Goal: Information Seeking & Learning: Find specific fact

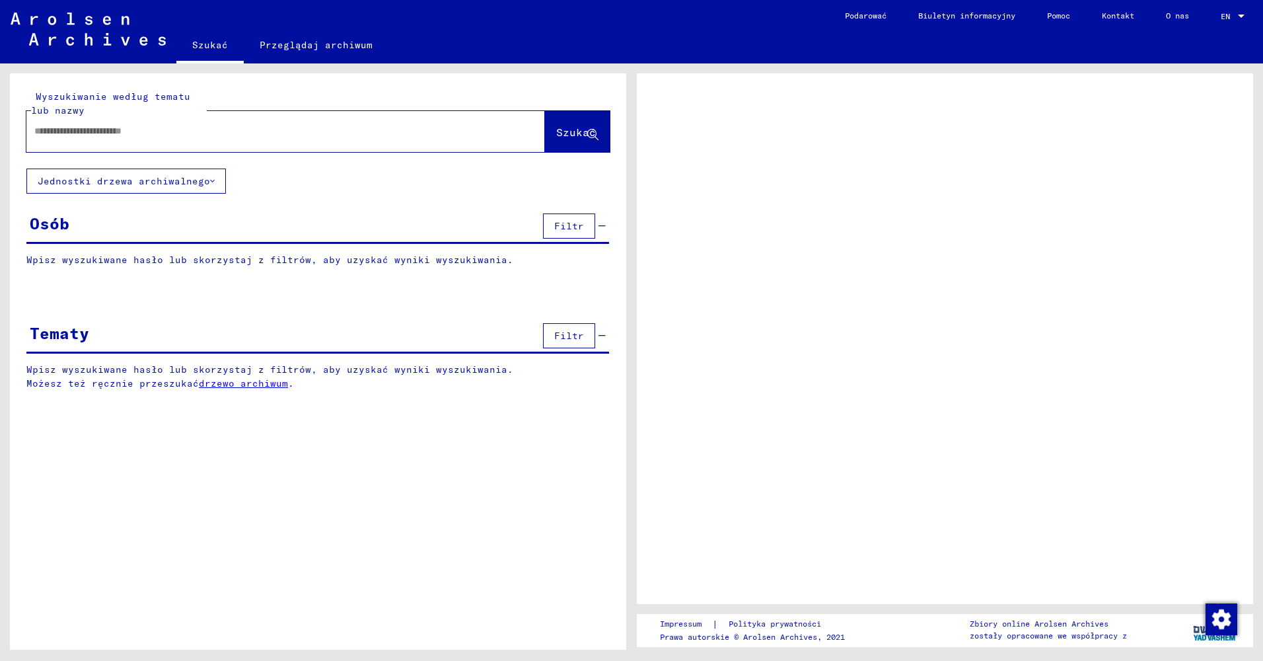
click at [220, 127] on input "text" at bounding box center [273, 131] width 479 height 14
type input "**********"
click at [168, 229] on div "Osób Filtr" at bounding box center [317, 227] width 583 height 34
click at [60, 226] on div "Osób" at bounding box center [50, 223] width 40 height 24
click at [346, 229] on div "Osób Filtr" at bounding box center [317, 227] width 583 height 34
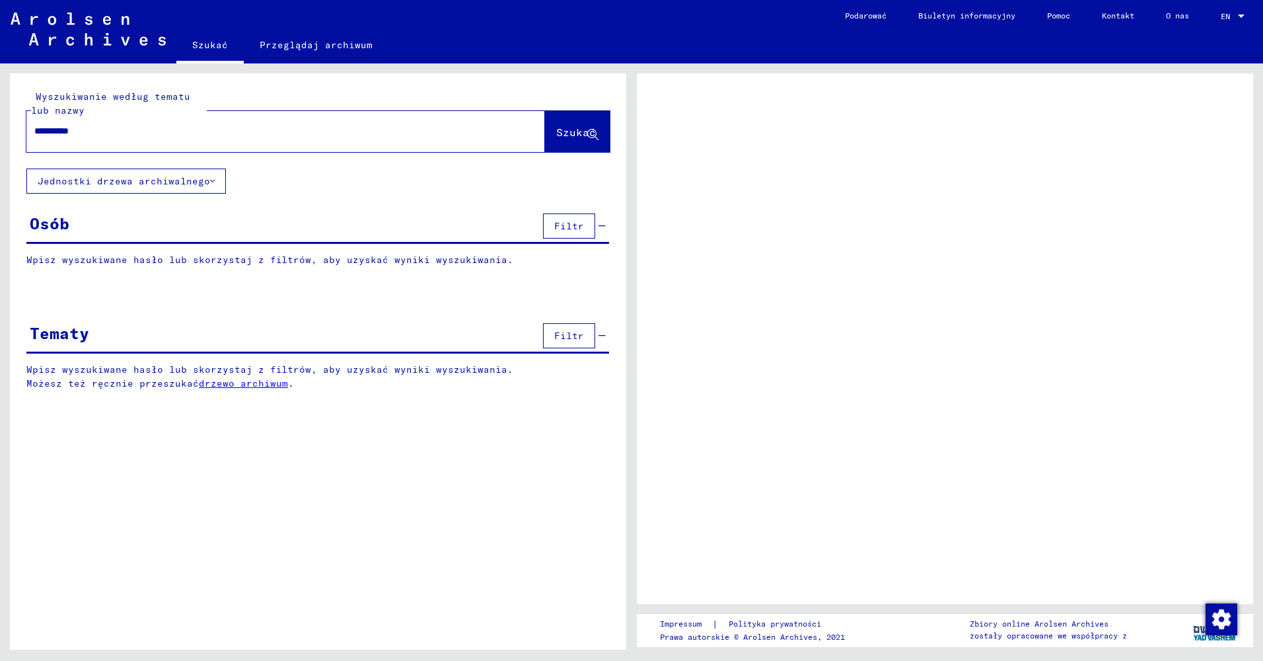
click at [346, 229] on div "Osób Filtr" at bounding box center [317, 227] width 583 height 34
click at [169, 179] on font "Jednostki drzewa archiwalnego" at bounding box center [124, 181] width 172 height 12
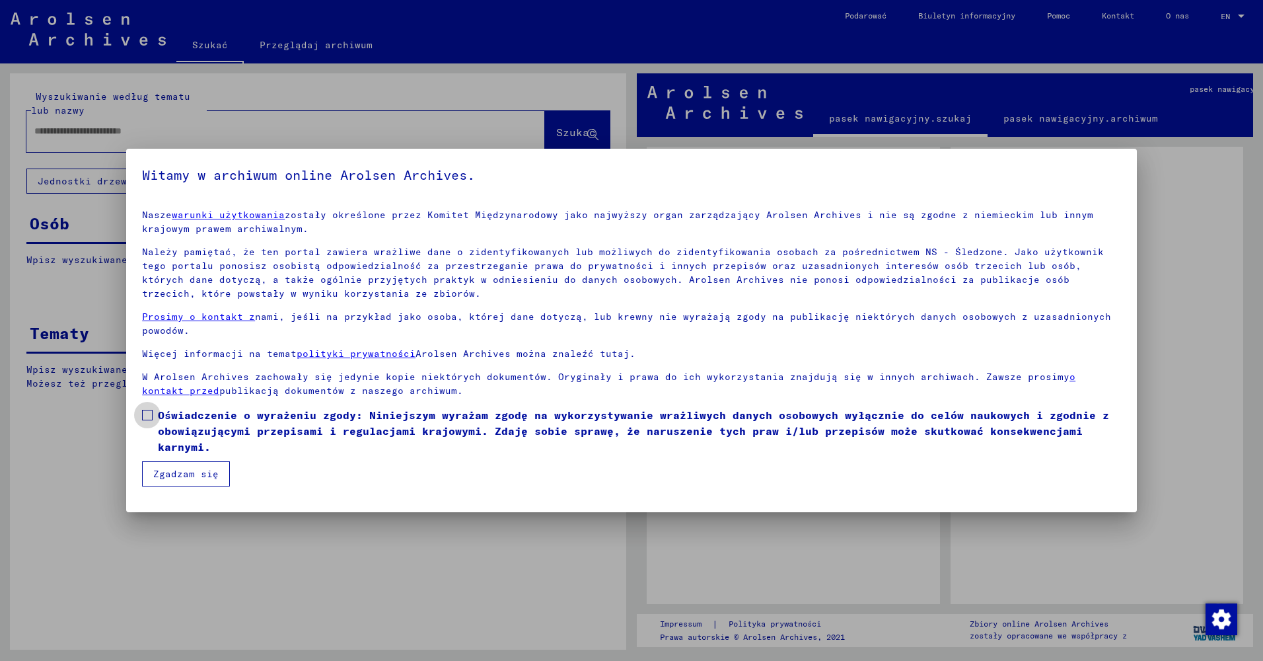
click at [152, 415] on span at bounding box center [147, 415] width 11 height 11
click at [198, 473] on button "Zgadzam się" at bounding box center [186, 473] width 88 height 25
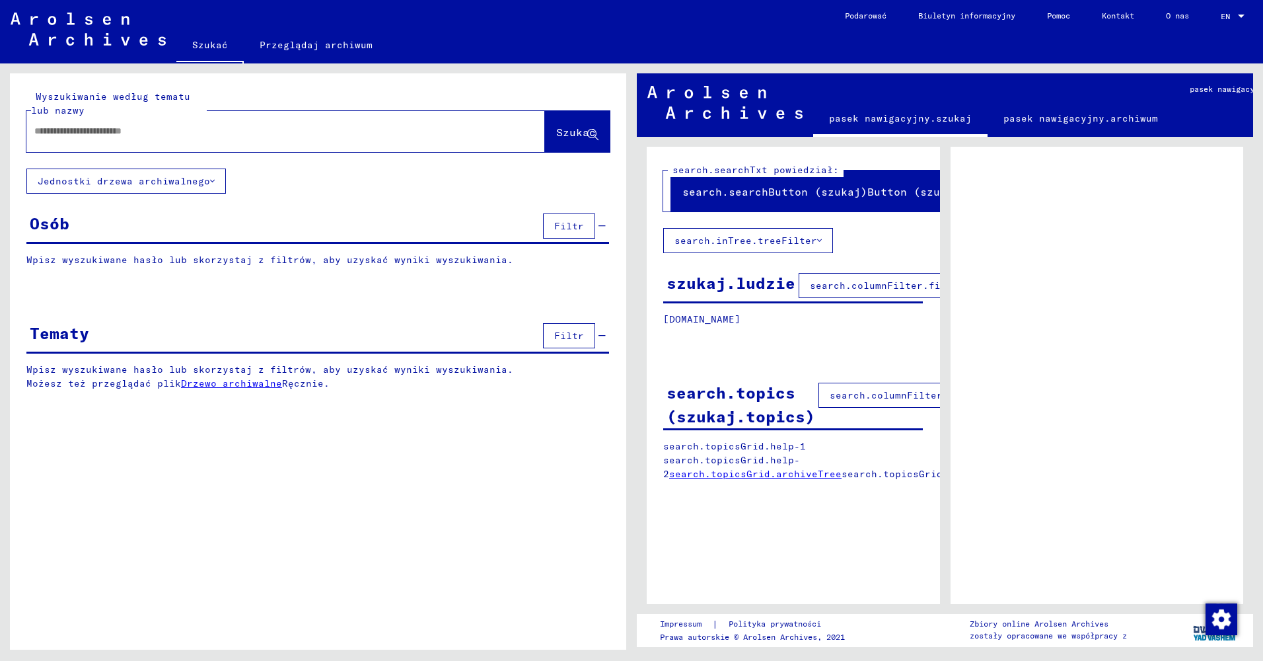
click at [154, 132] on input "text" at bounding box center [273, 131] width 479 height 14
click at [151, 221] on div "Osób Filtr" at bounding box center [317, 227] width 583 height 34
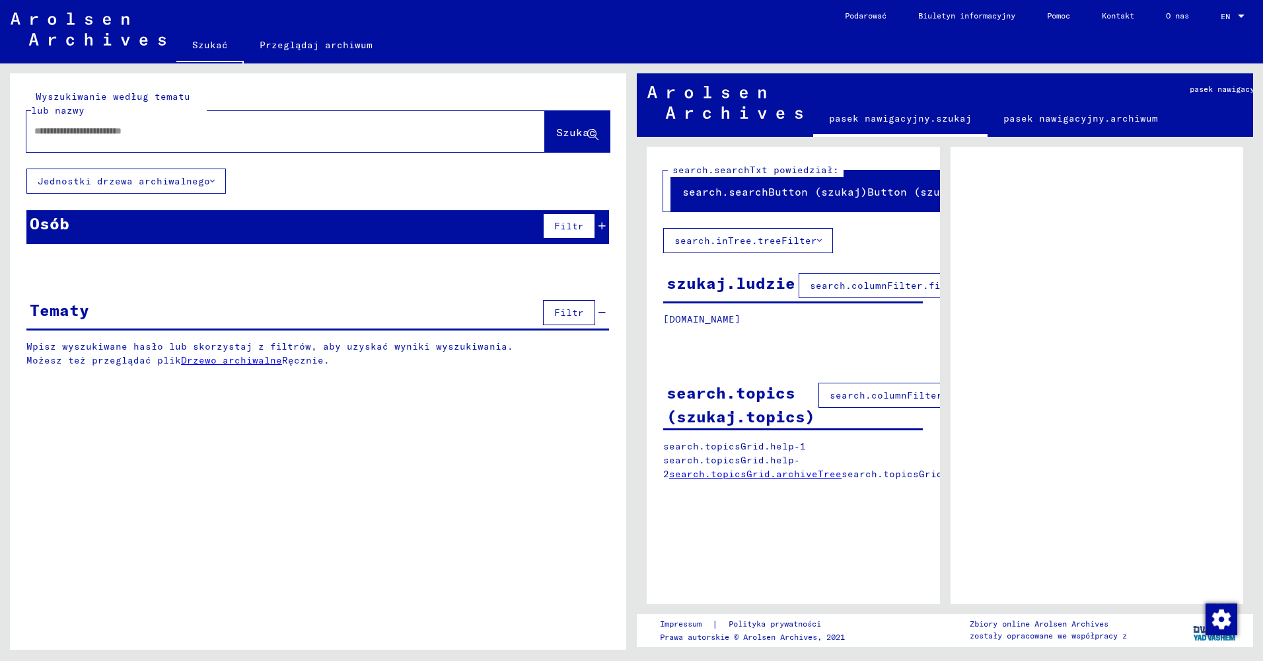
click at [151, 221] on div "Osób Filtr" at bounding box center [317, 227] width 583 height 34
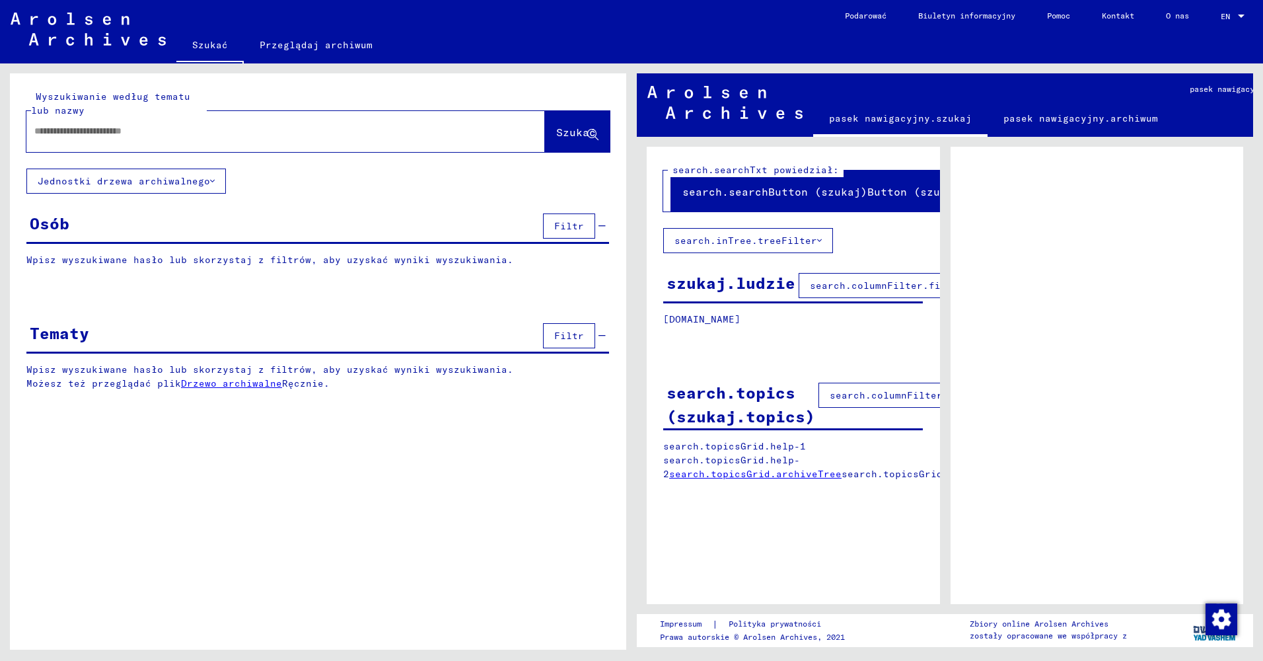
click at [710, 289] on div "szukaj.ludzie" at bounding box center [730, 283] width 129 height 24
click at [79, 328] on div "Tematy" at bounding box center [59, 333] width 59 height 24
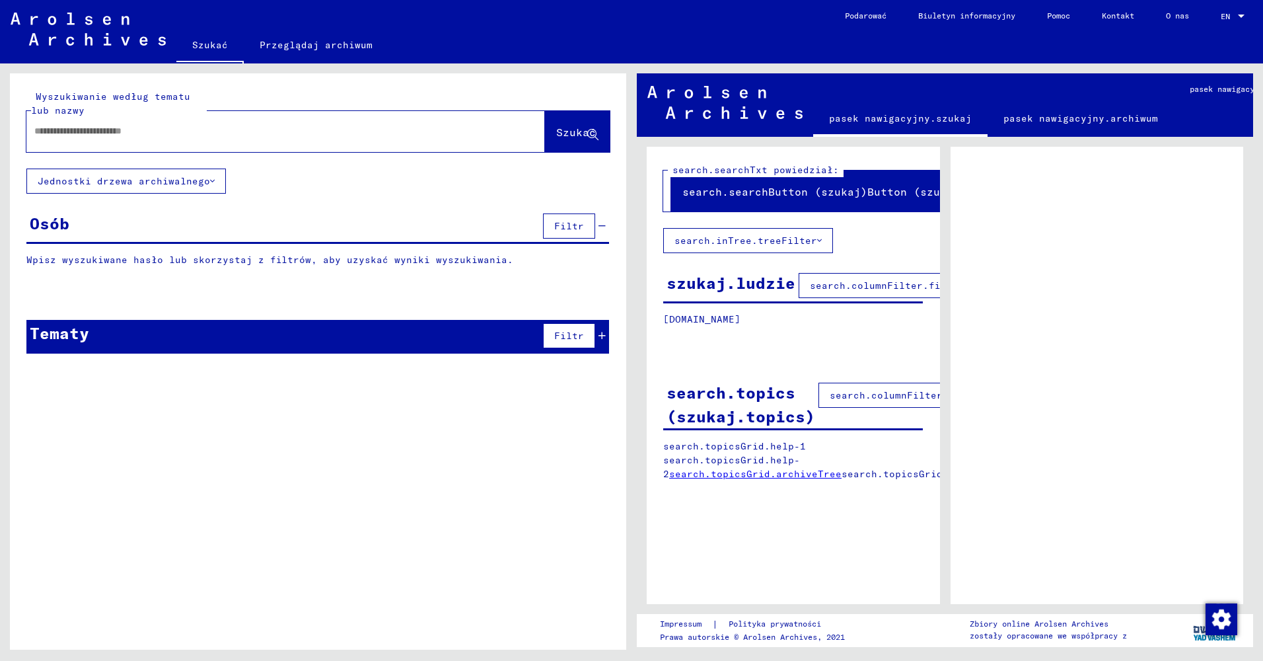
click at [80, 326] on div "Tematy" at bounding box center [59, 333] width 59 height 24
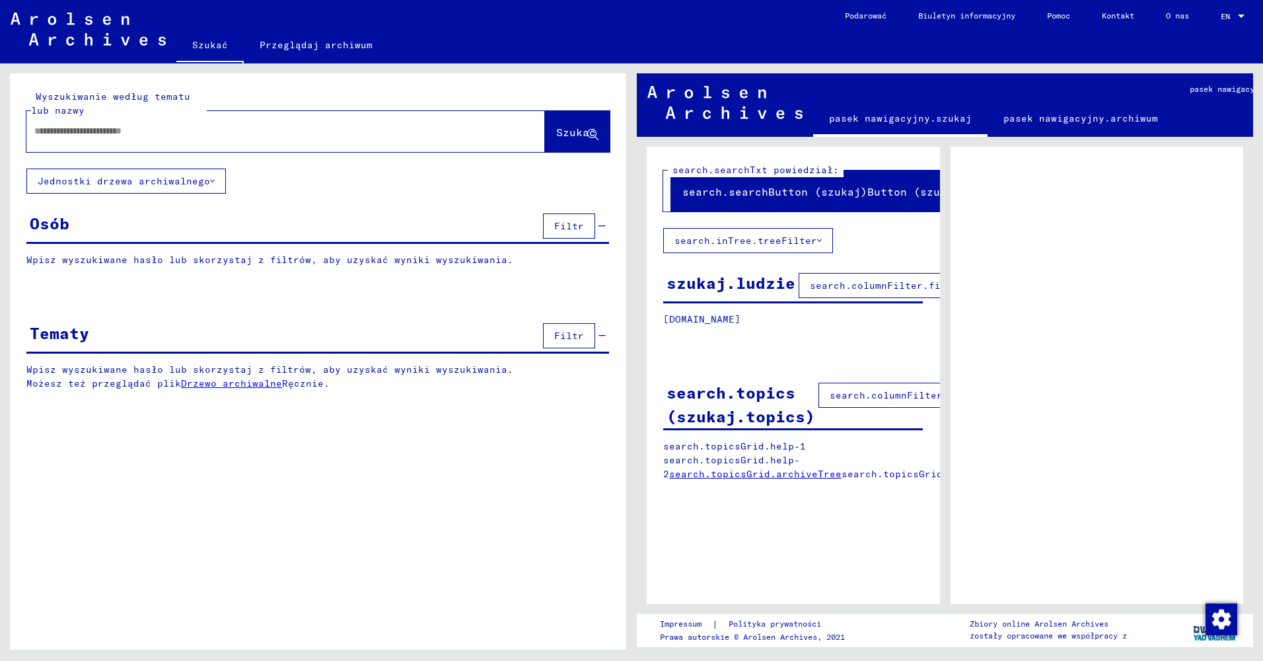
click at [68, 129] on input "text" at bounding box center [273, 131] width 479 height 14
click at [586, 139] on span "Szukać" at bounding box center [577, 133] width 42 height 14
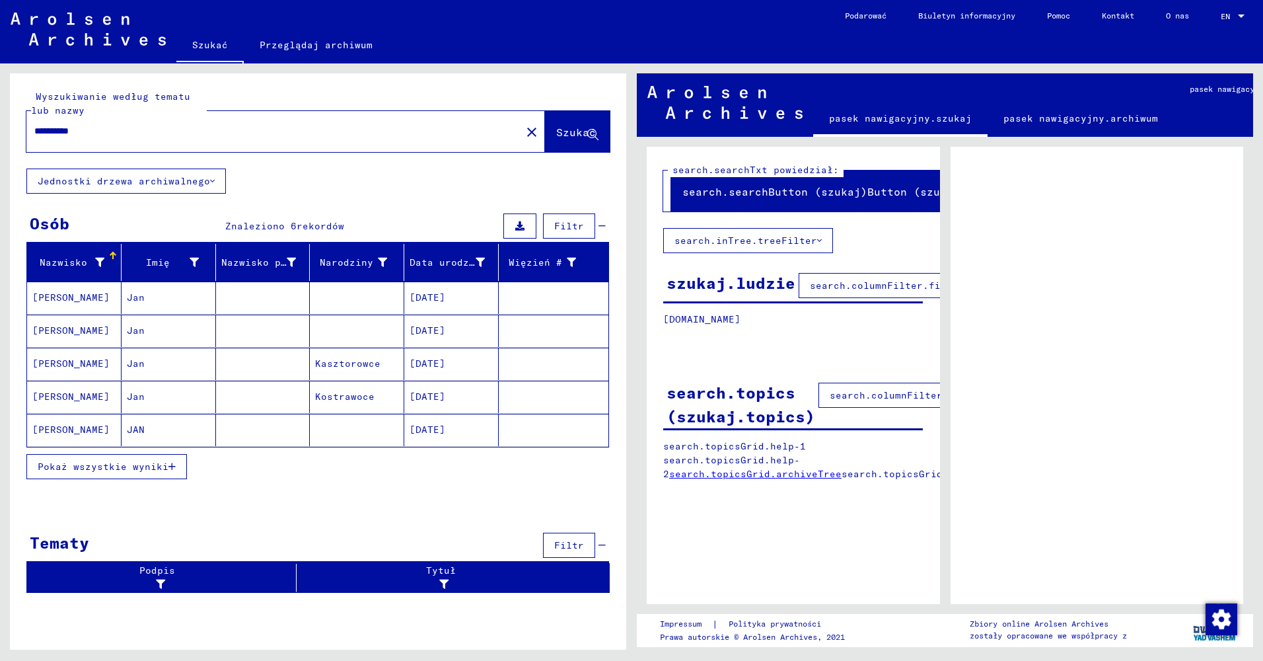
click at [57, 293] on mat-cell "[PERSON_NAME]" at bounding box center [74, 297] width 94 height 32
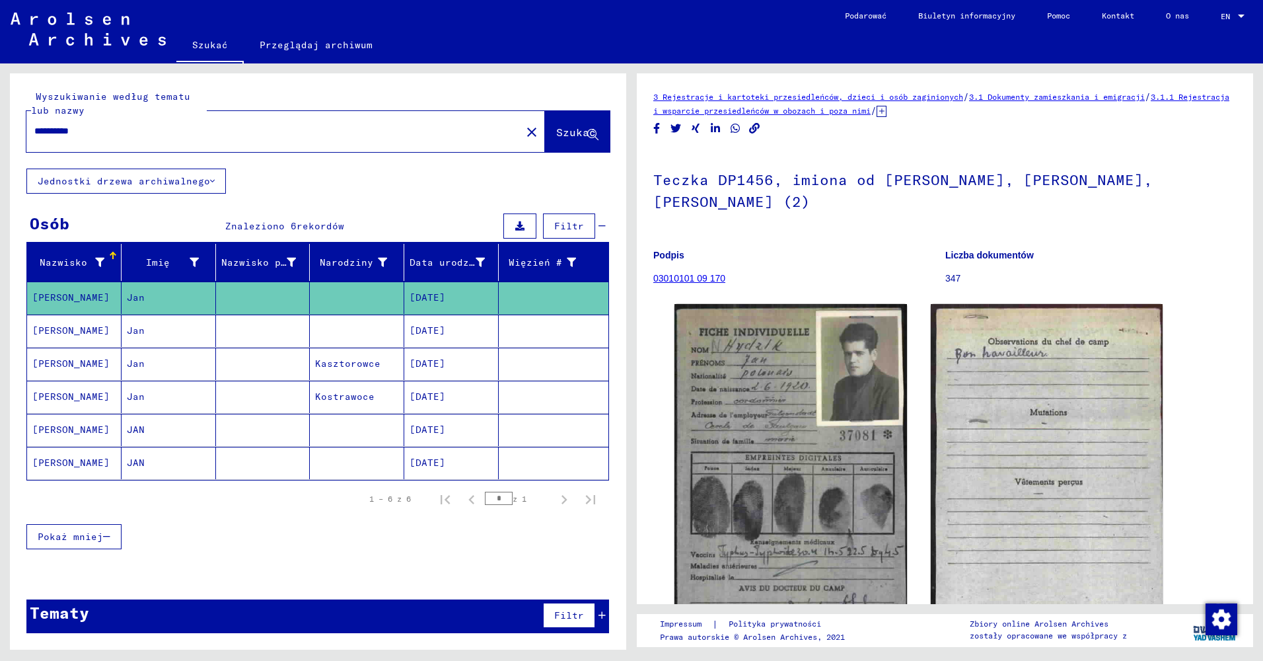
click at [52, 326] on mat-cell "[PERSON_NAME]" at bounding box center [74, 330] width 94 height 32
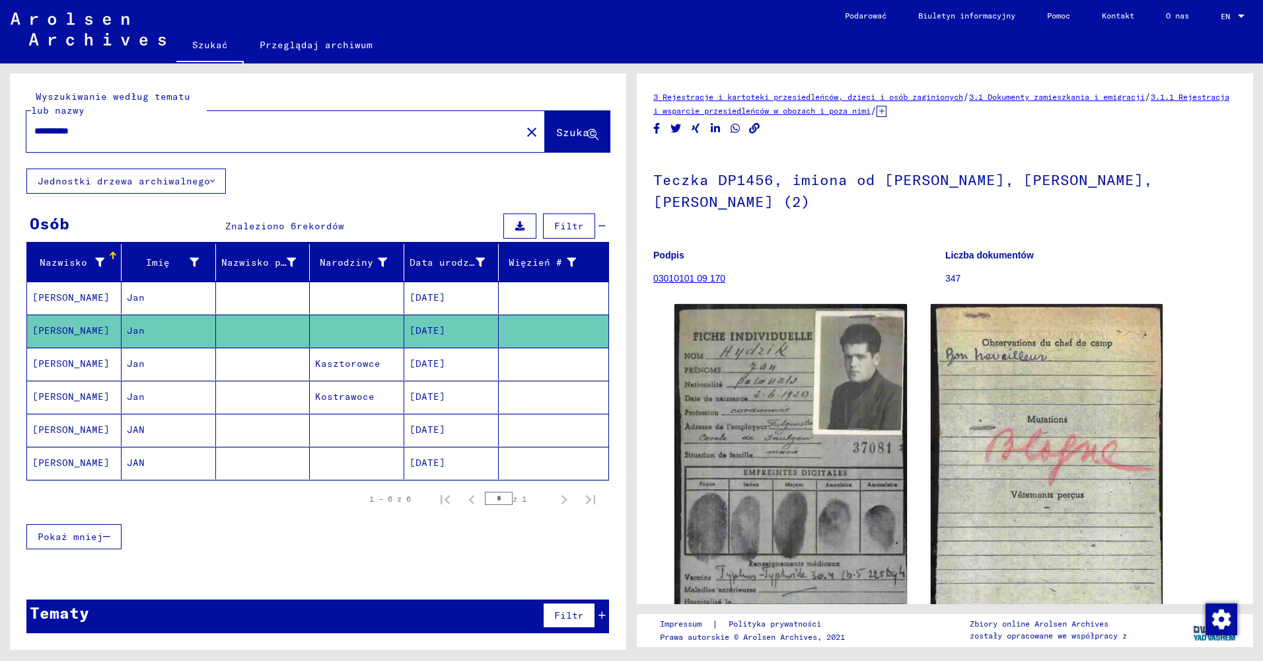
click at [62, 360] on mat-cell "[PERSON_NAME]" at bounding box center [74, 363] width 94 height 32
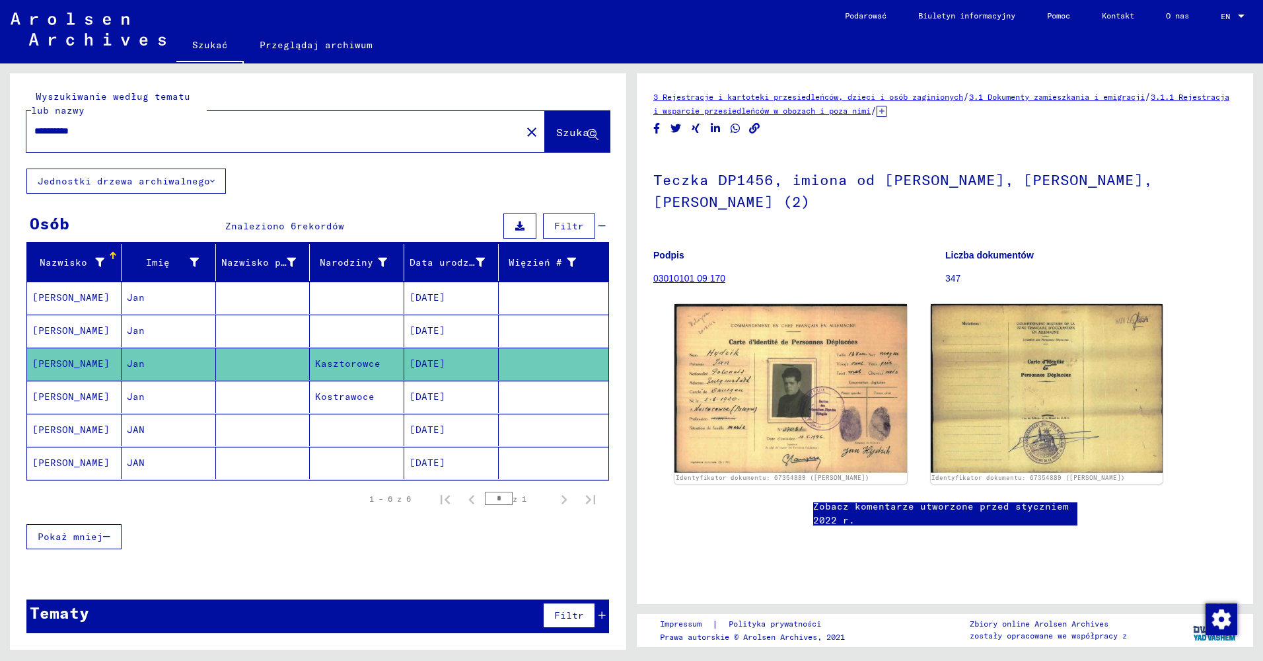
click at [59, 396] on mat-cell "[PERSON_NAME]" at bounding box center [74, 396] width 94 height 32
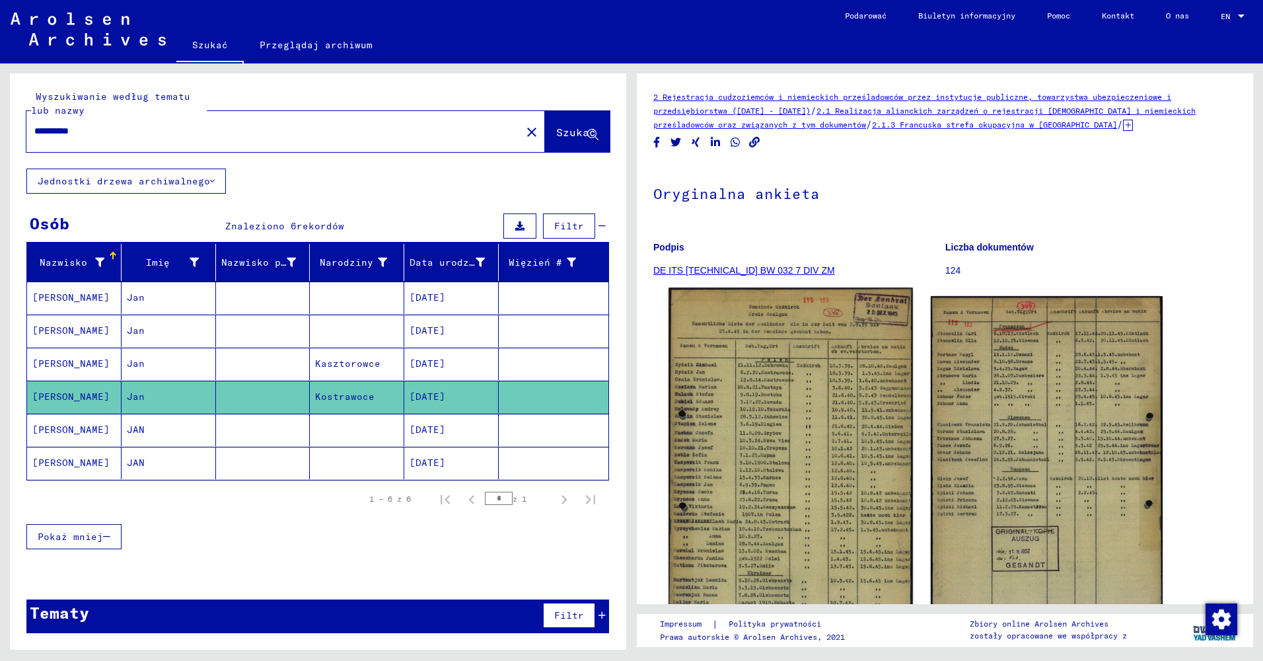
click at [805, 481] on img at bounding box center [790, 459] width 244 height 344
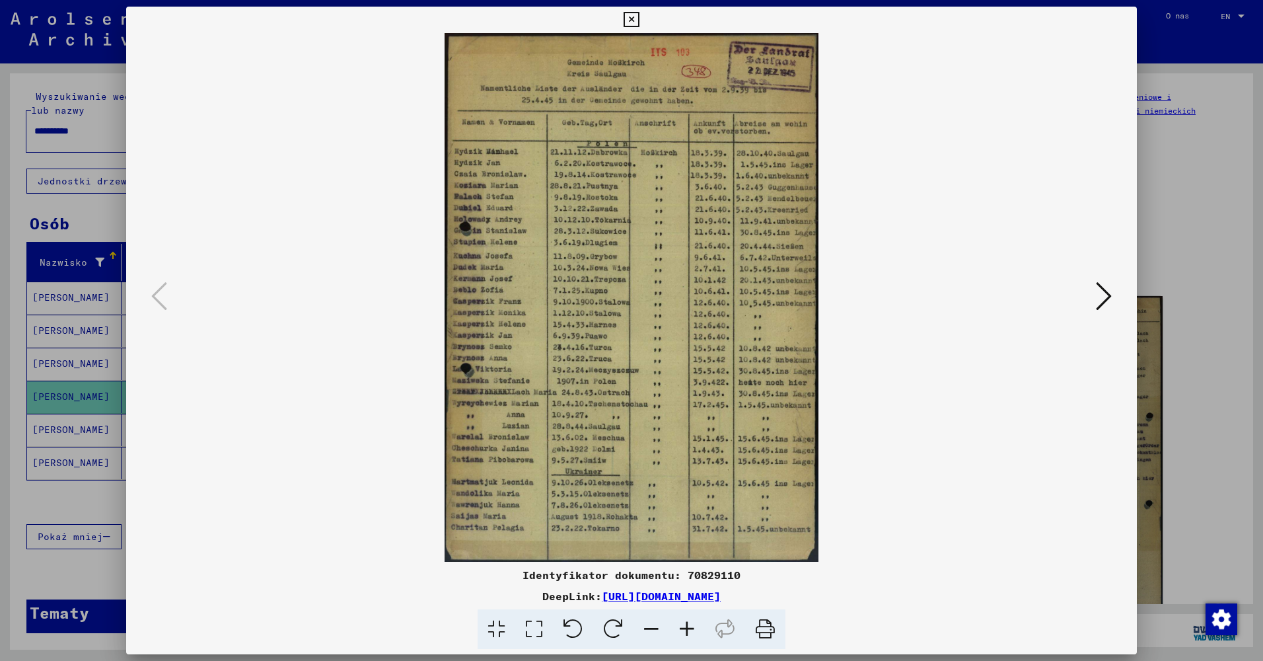
click at [1084, 296] on img at bounding box center [631, 297] width 921 height 528
click at [1104, 297] on icon at bounding box center [1104, 296] width 16 height 32
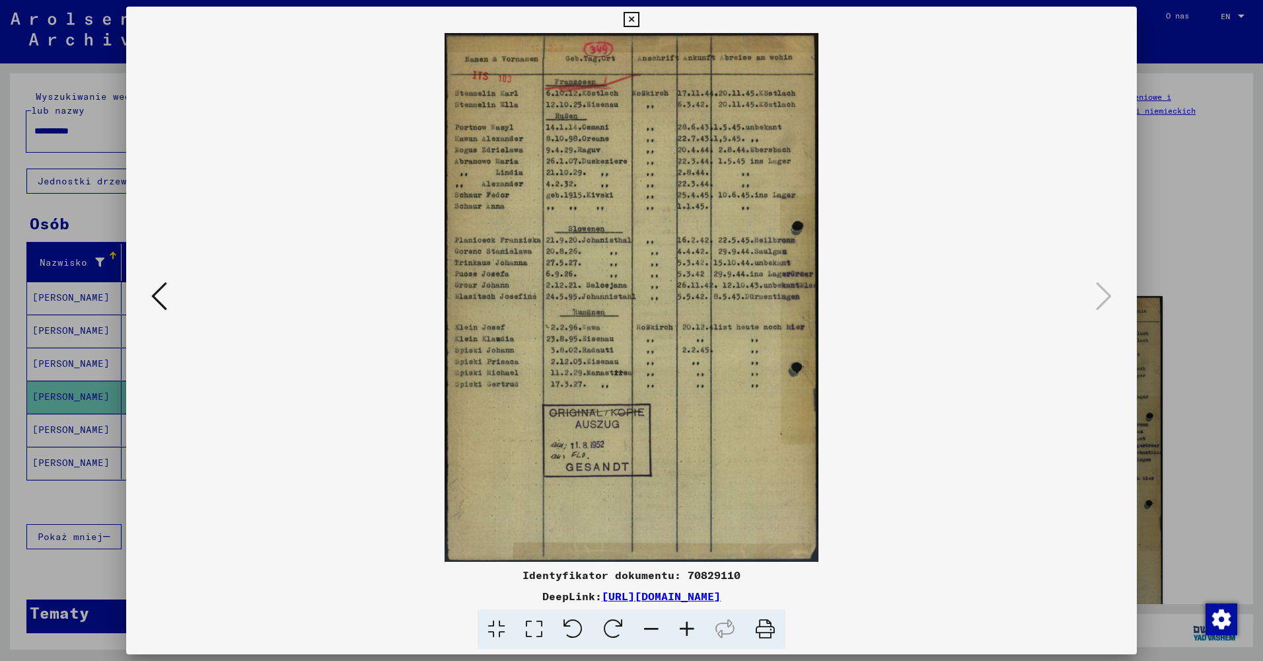
click at [1195, 256] on div at bounding box center [631, 330] width 1263 height 661
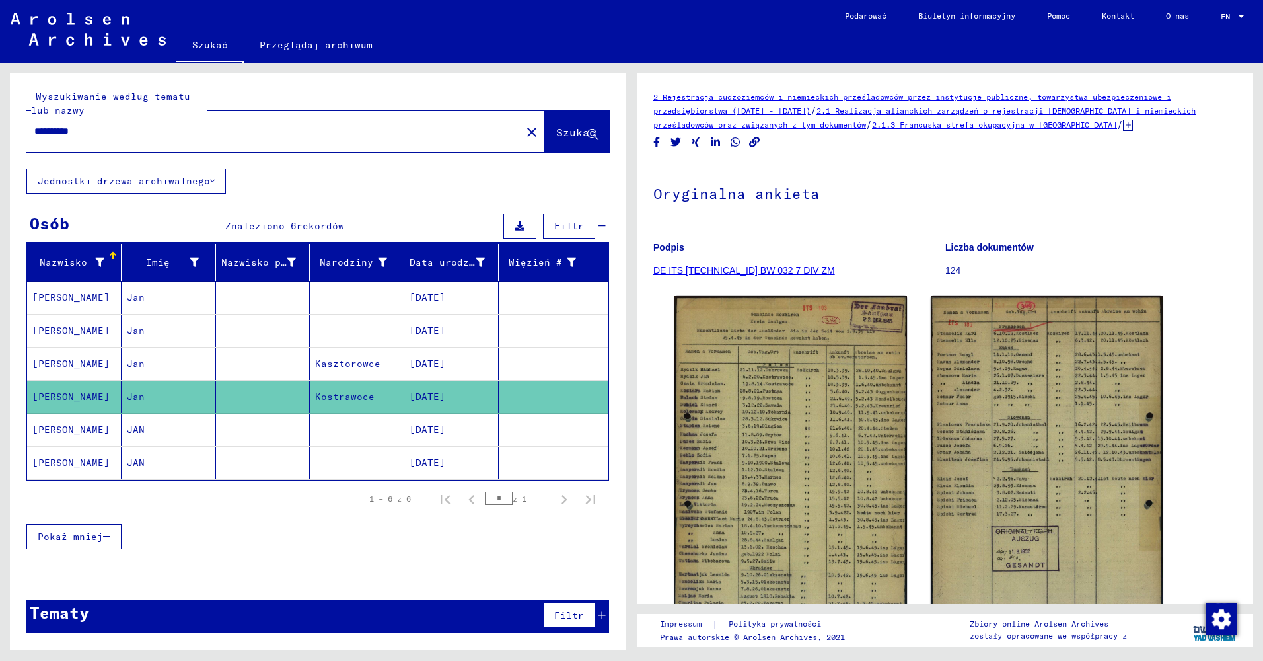
click at [113, 429] on mat-cell "[PERSON_NAME]" at bounding box center [74, 429] width 94 height 32
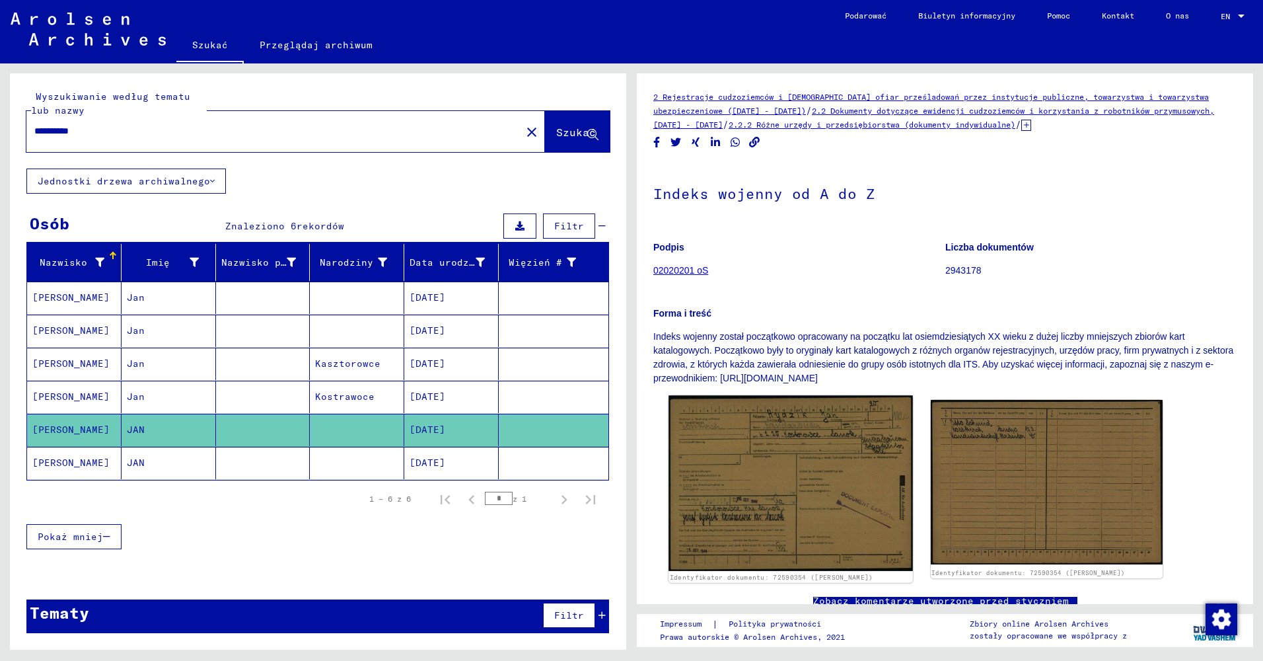
click at [807, 507] on img at bounding box center [790, 483] width 244 height 176
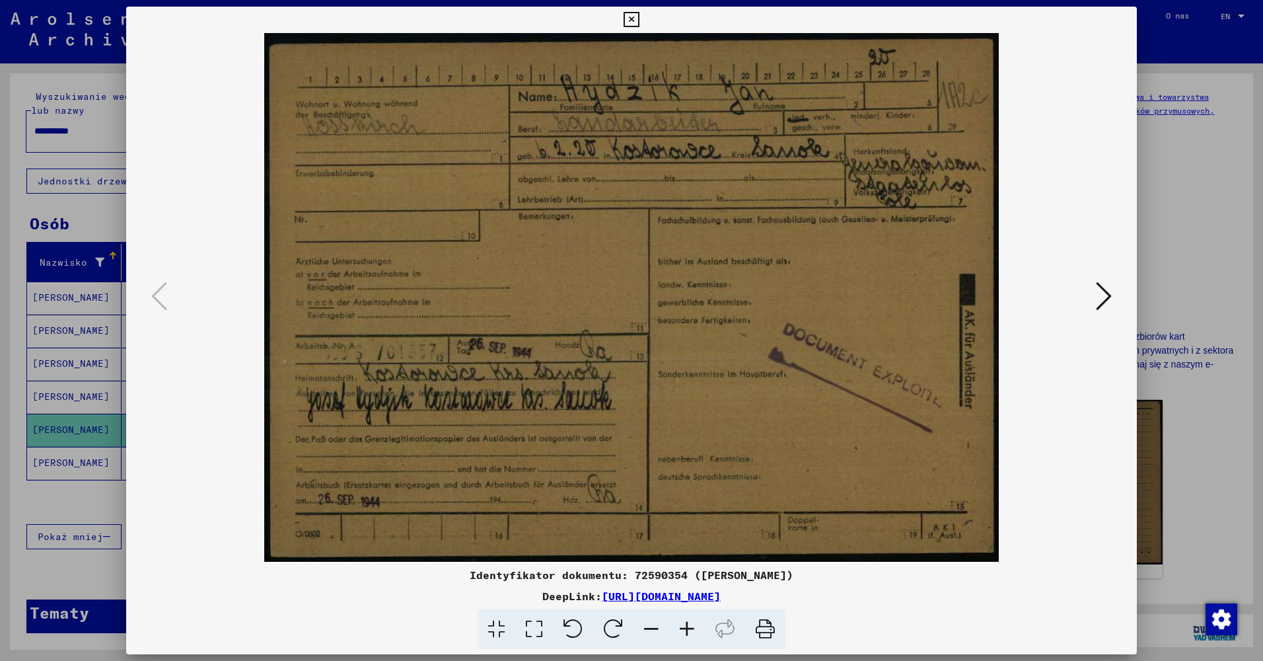
click at [1102, 295] on icon at bounding box center [1104, 296] width 16 height 32
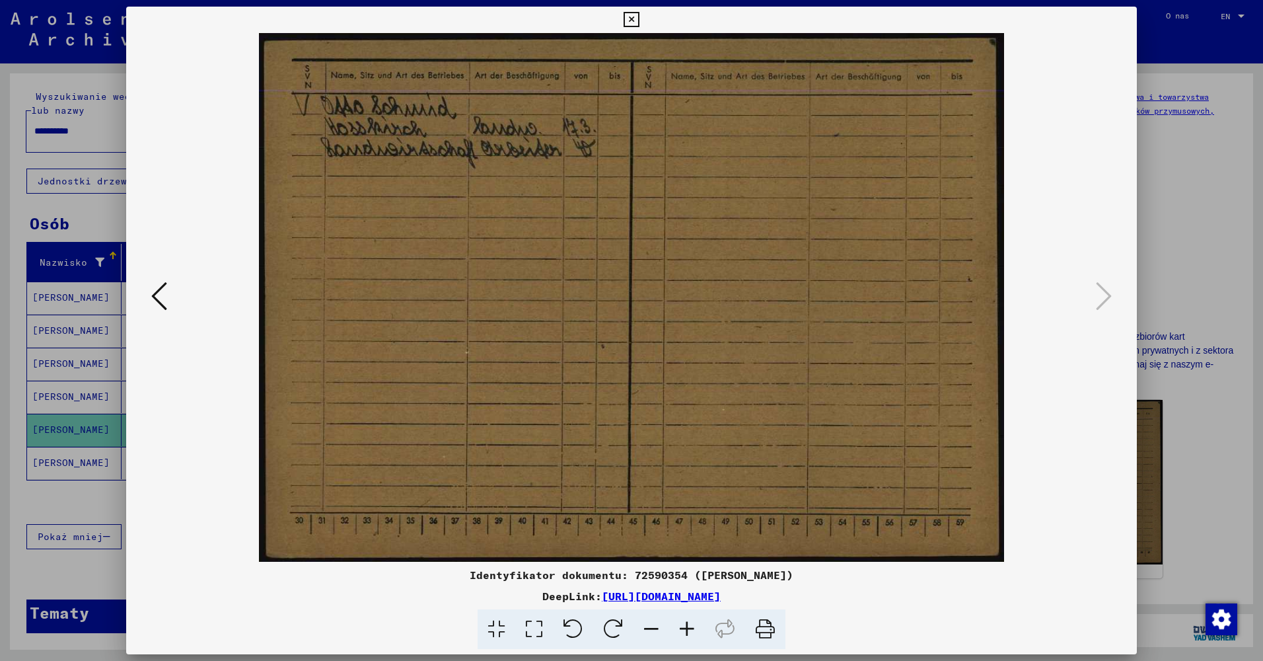
click at [1116, 297] on div at bounding box center [631, 297] width 1011 height 528
click at [1209, 395] on div at bounding box center [631, 330] width 1263 height 661
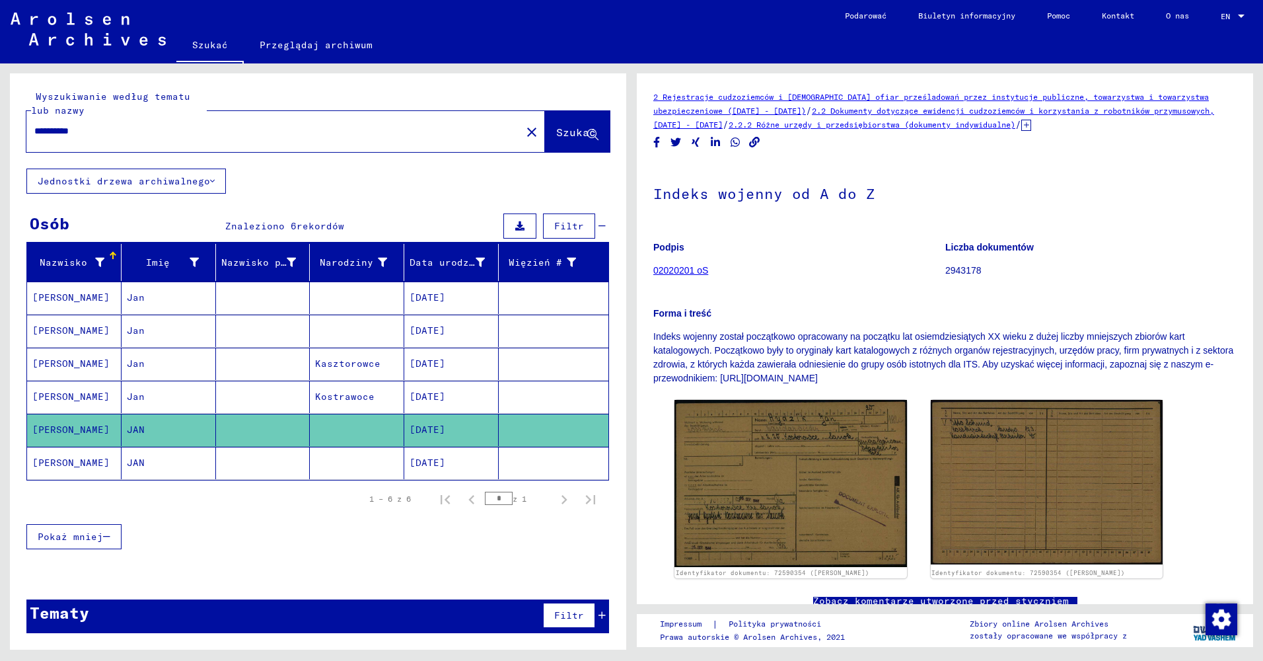
click at [153, 457] on mat-cell "JAN" at bounding box center [169, 463] width 94 height 32
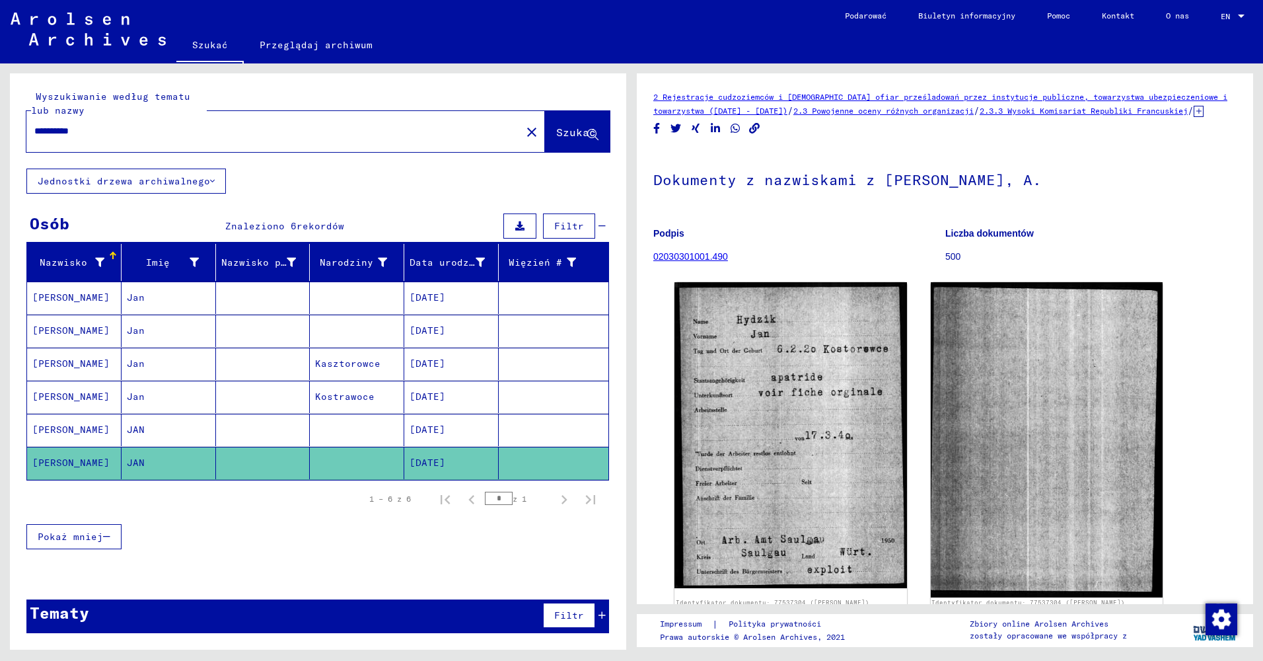
click at [210, 179] on icon at bounding box center [212, 180] width 5 height 9
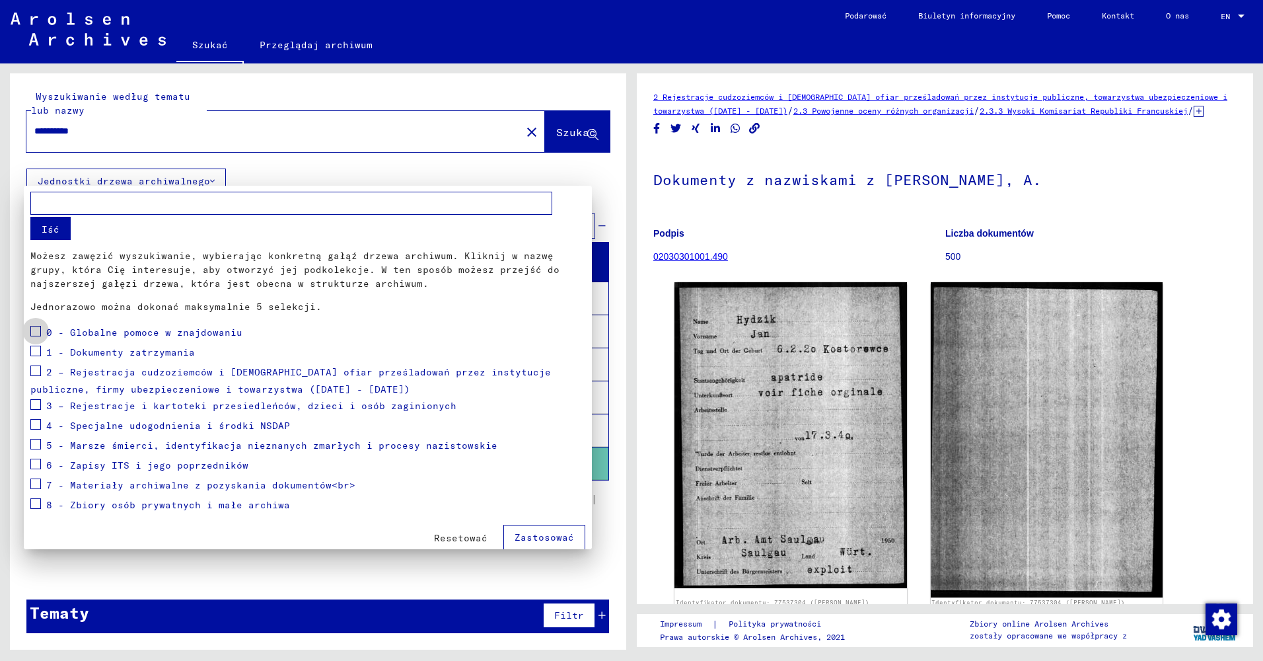
click at [35, 333] on span at bounding box center [35, 331] width 11 height 11
click at [35, 348] on span at bounding box center [35, 350] width 11 height 11
click at [34, 371] on span at bounding box center [35, 370] width 11 height 11
click at [37, 404] on span at bounding box center [35, 404] width 11 height 11
click at [38, 478] on label at bounding box center [35, 482] width 11 height 13
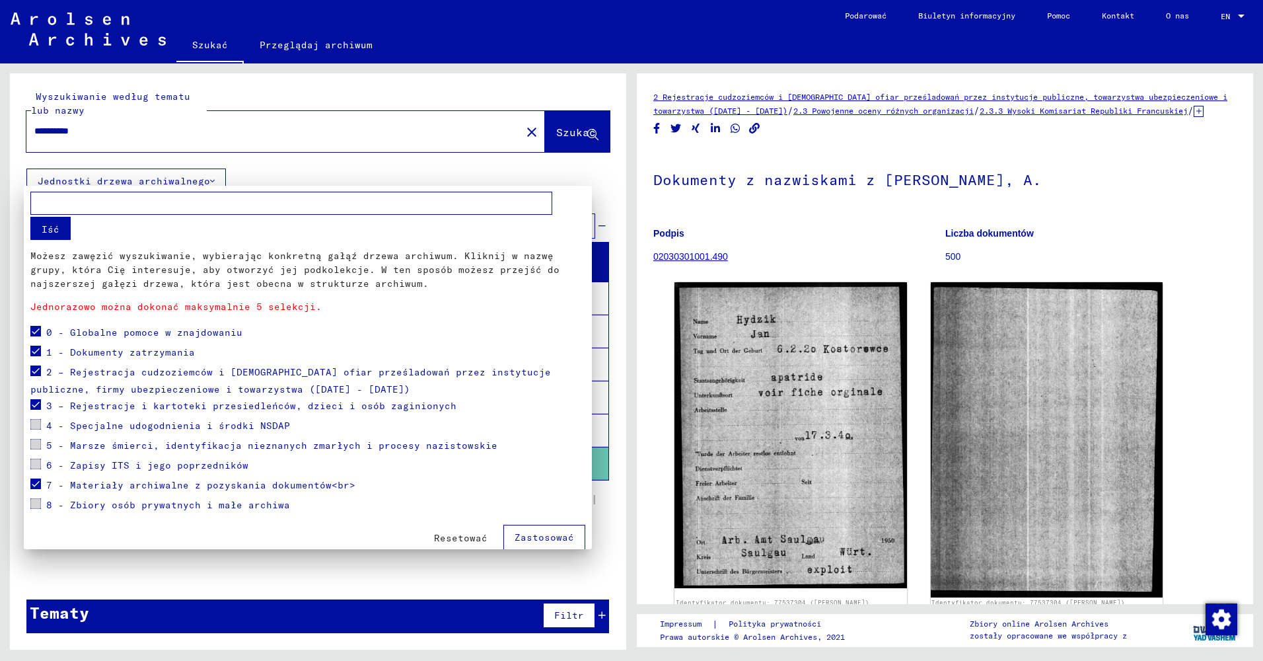
click at [556, 536] on span "Zastosować" at bounding box center [544, 537] width 59 height 12
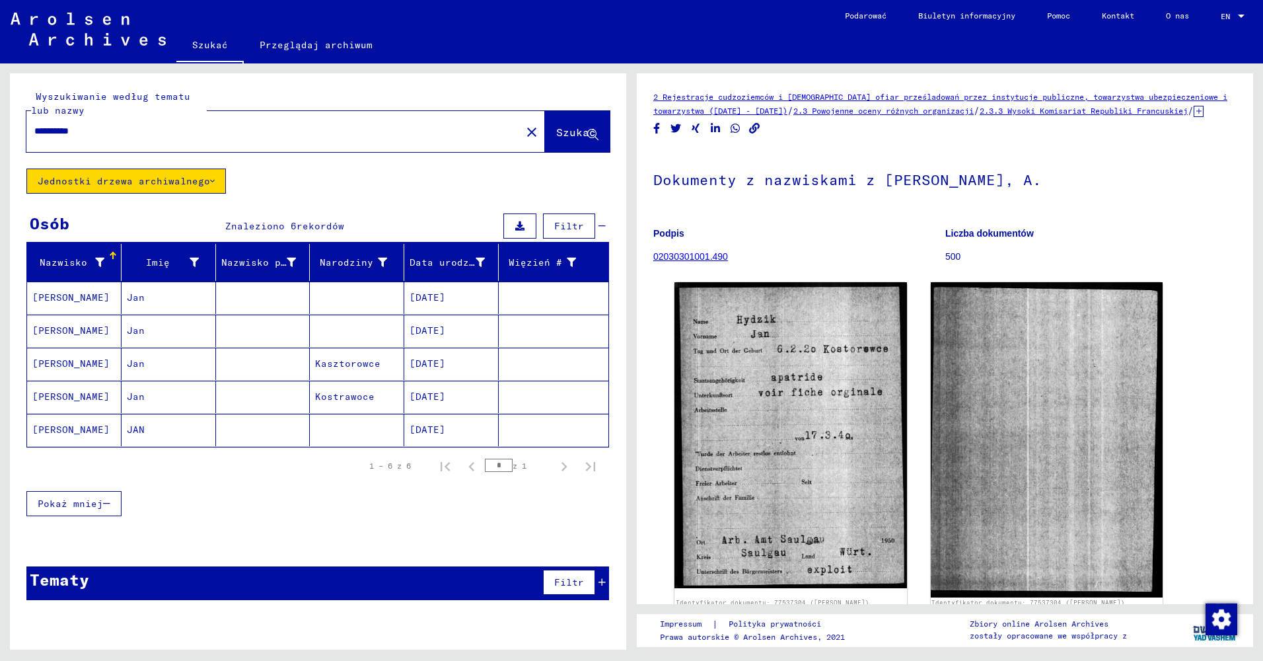
click at [586, 585] on button "Filtr" at bounding box center [569, 581] width 52 height 25
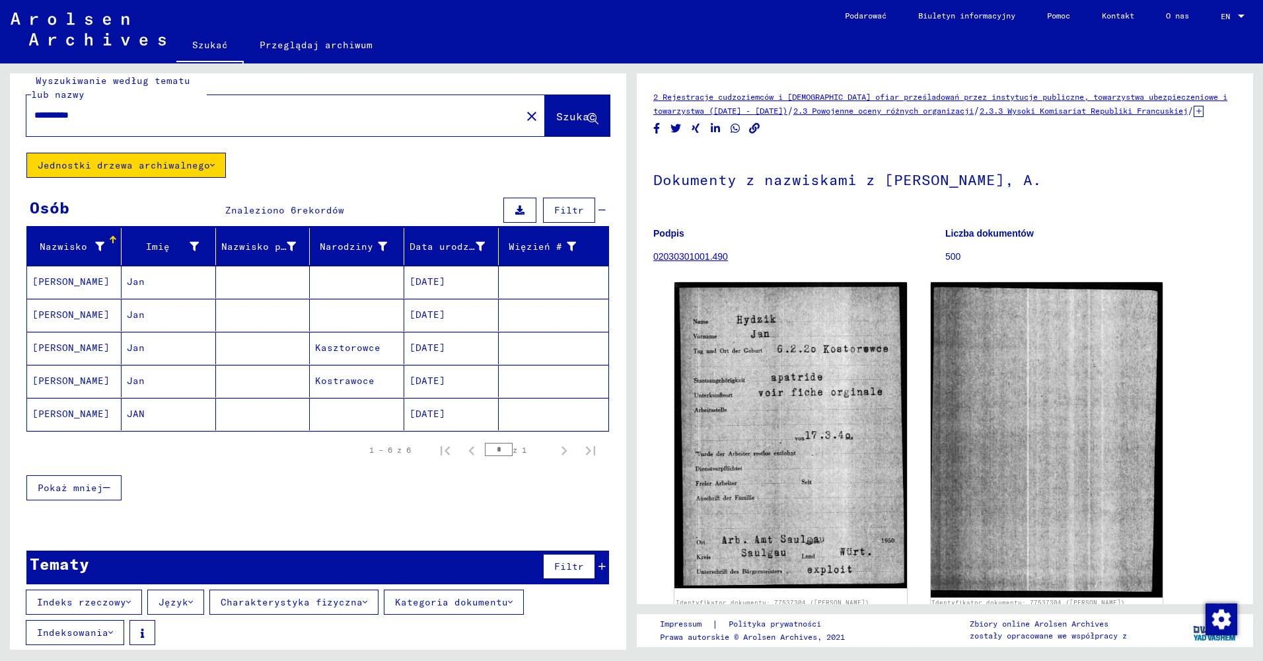
scroll to position [31, 0]
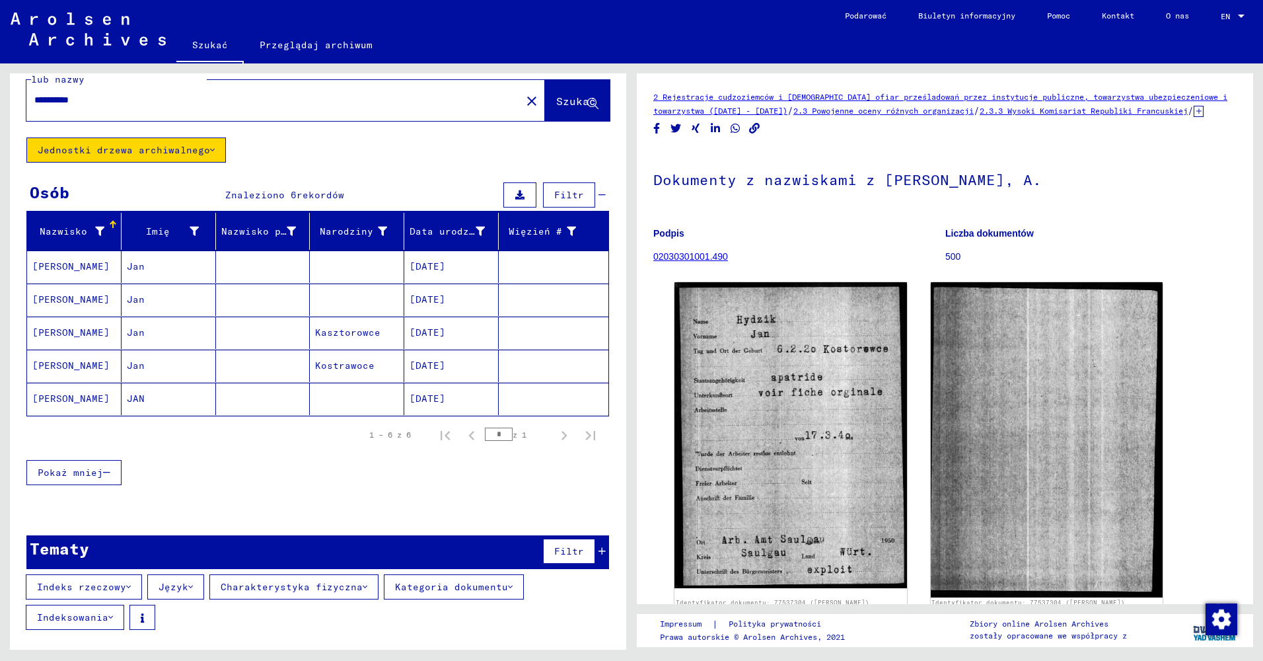
click at [193, 585] on icon at bounding box center [190, 586] width 5 height 9
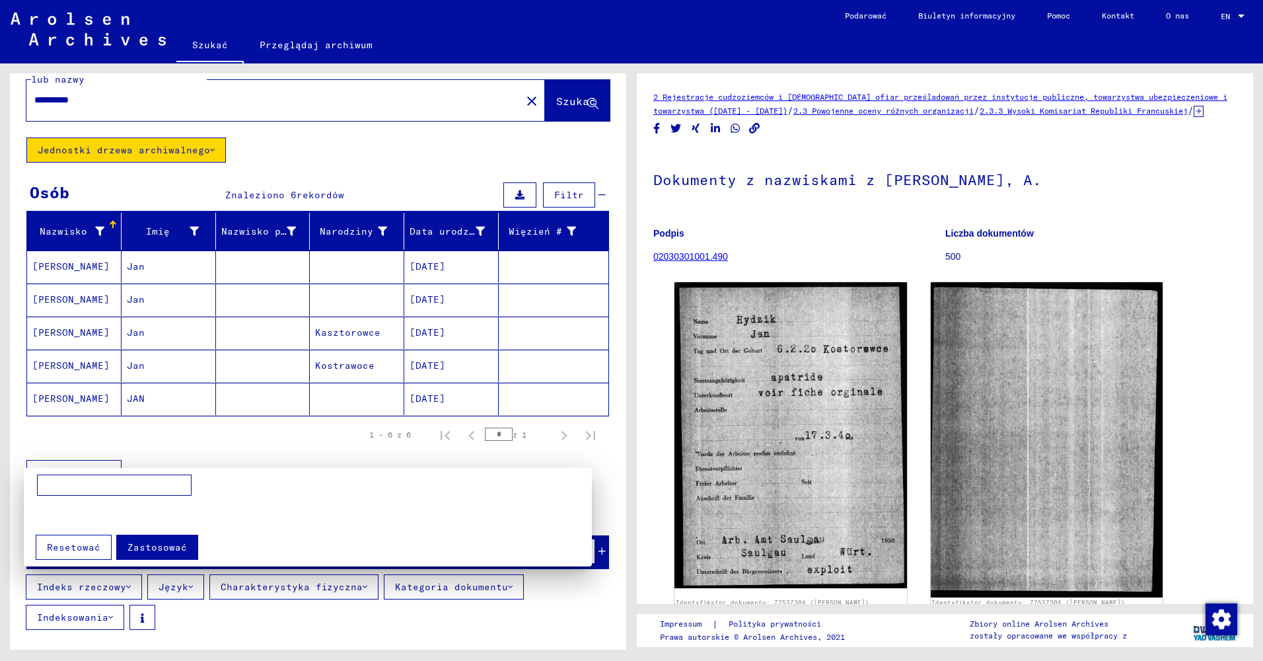
click at [196, 584] on div at bounding box center [631, 330] width 1263 height 661
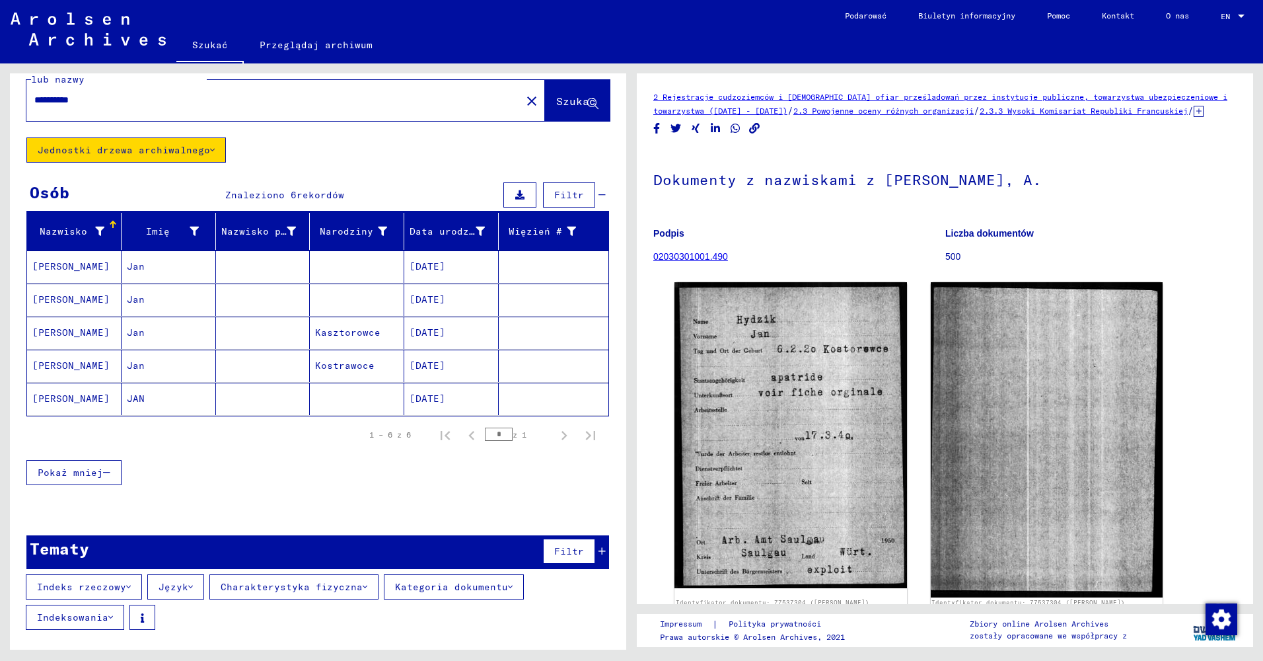
click at [131, 586] on icon at bounding box center [128, 586] width 5 height 9
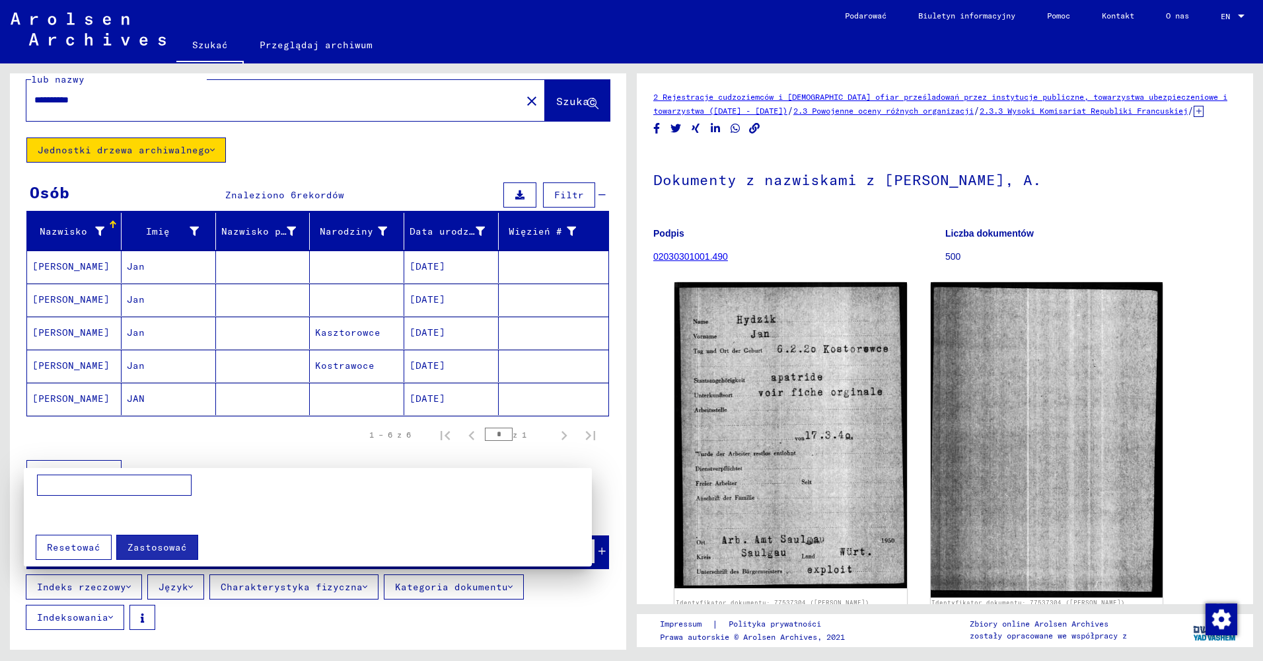
click at [131, 585] on div at bounding box center [631, 330] width 1263 height 661
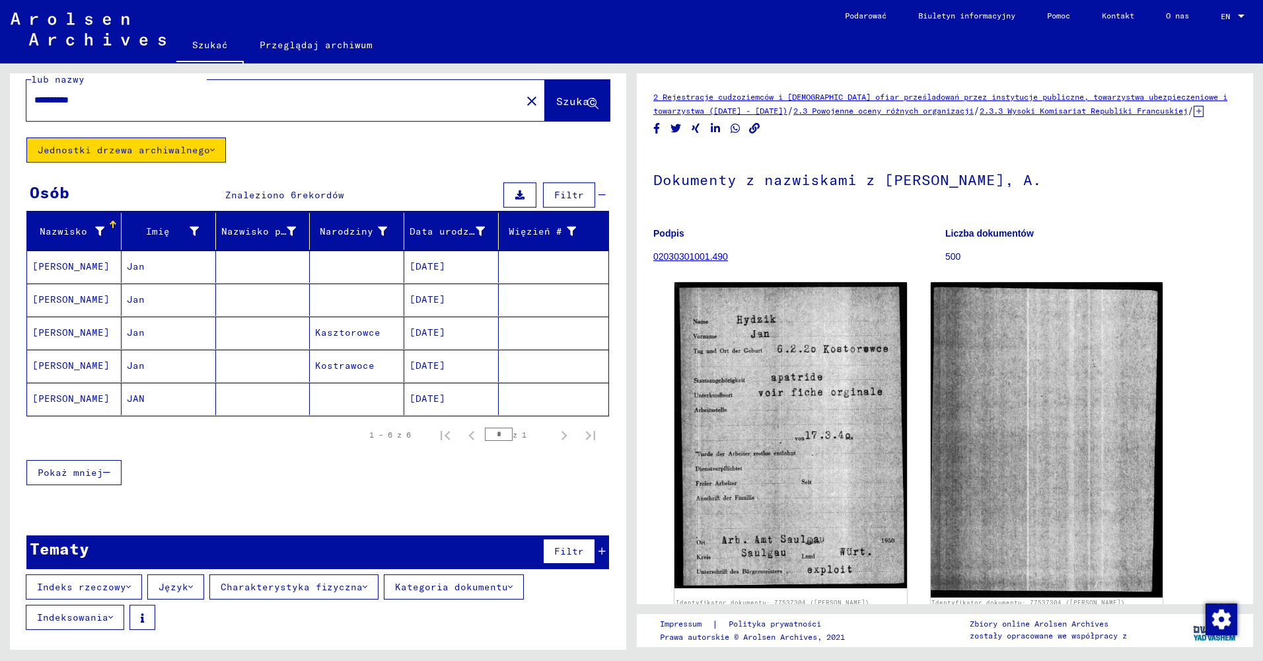
click at [508, 591] on font "Kategoria dokumentu" at bounding box center [451, 587] width 113 height 12
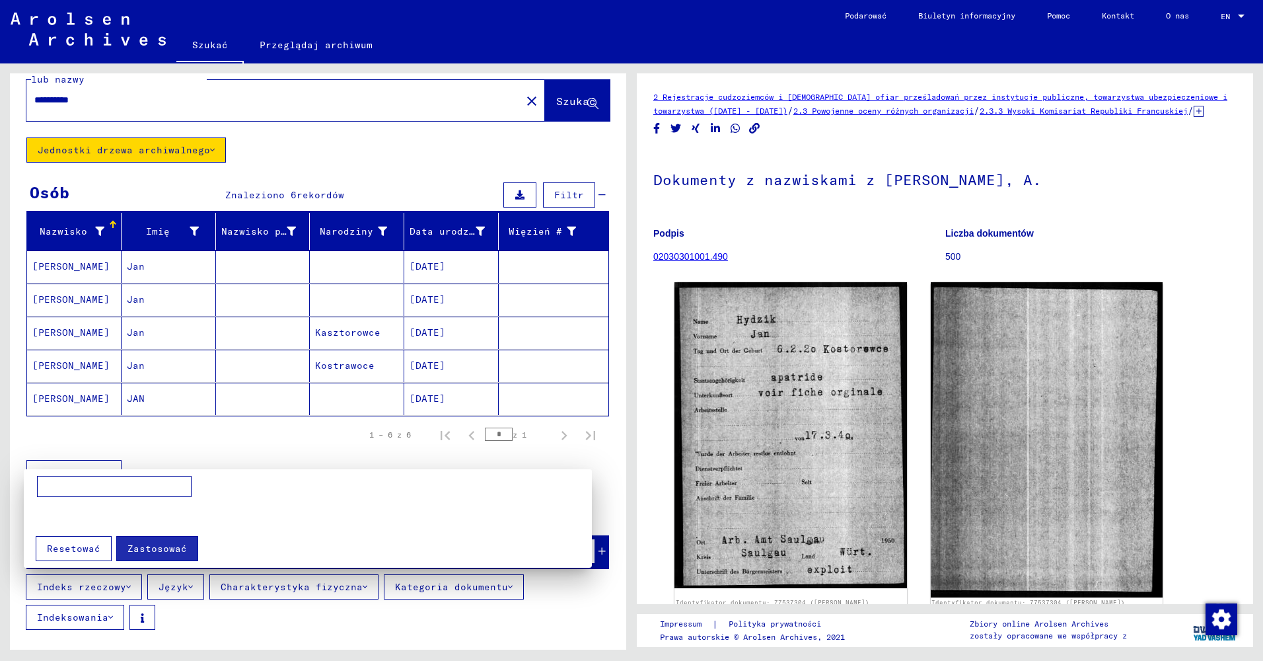
click at [516, 591] on div at bounding box center [631, 330] width 1263 height 661
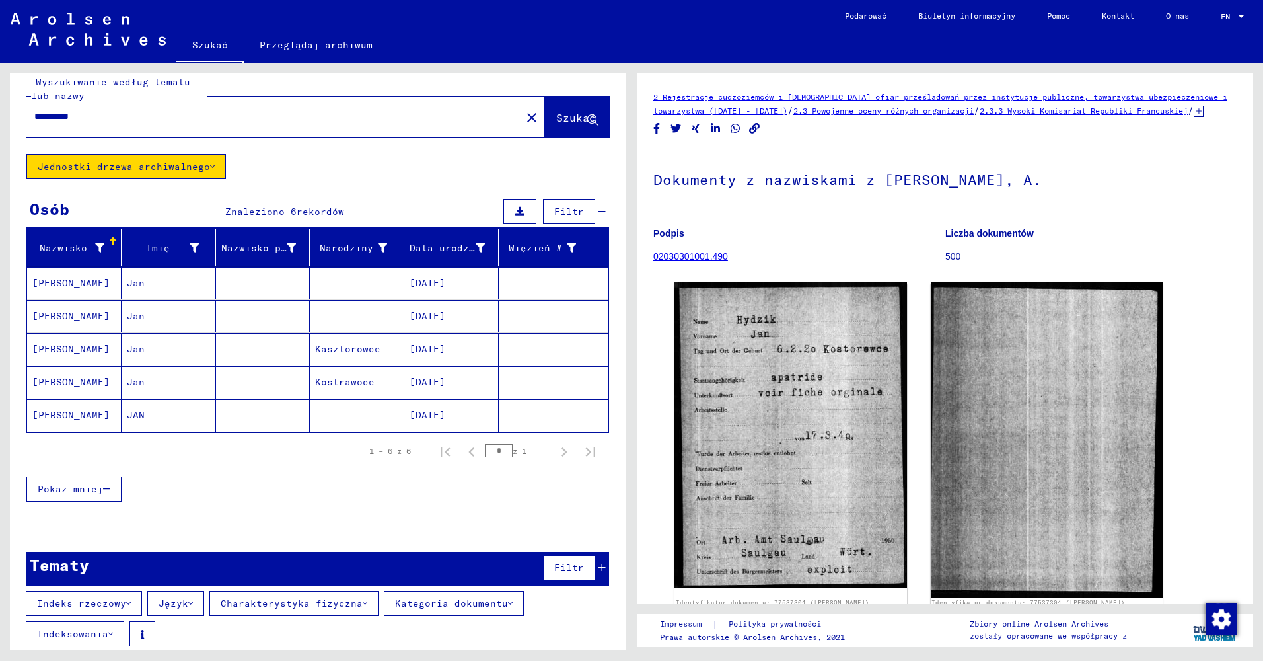
scroll to position [0, 0]
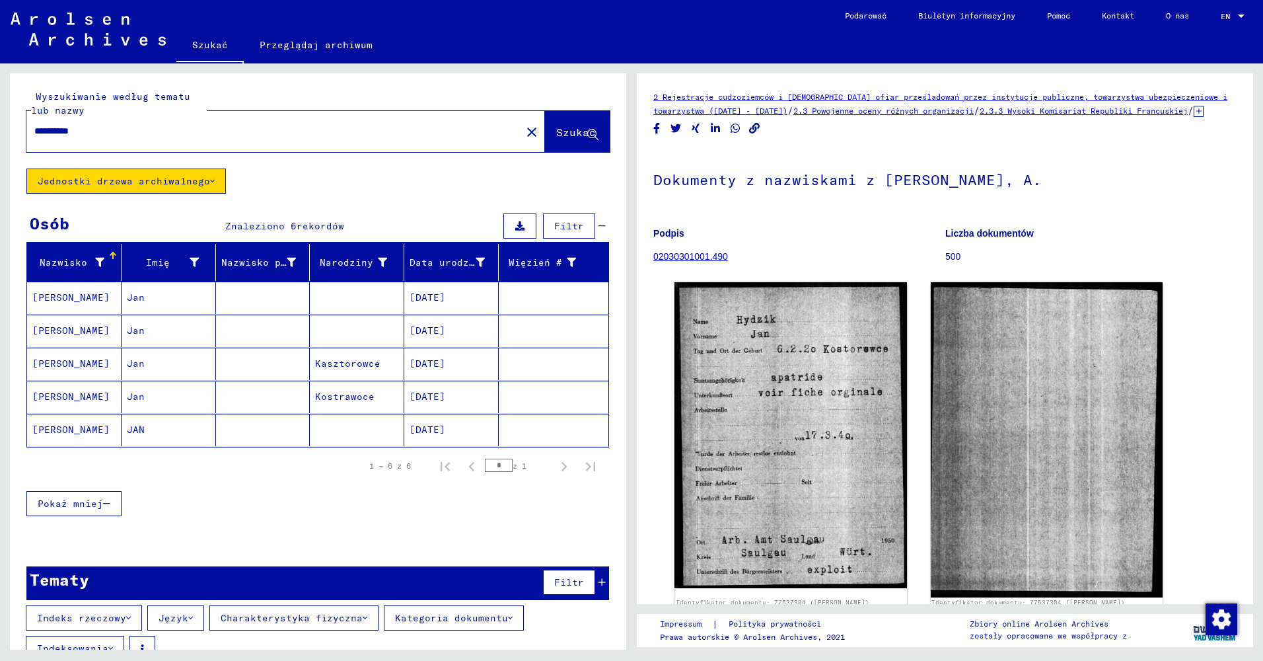
drag, startPoint x: 97, startPoint y: 131, endPoint x: 28, endPoint y: 118, distance: 70.5
click at [28, 118] on div "**********" at bounding box center [269, 131] width 487 height 30
click at [556, 136] on span "Szukać" at bounding box center [576, 132] width 40 height 13
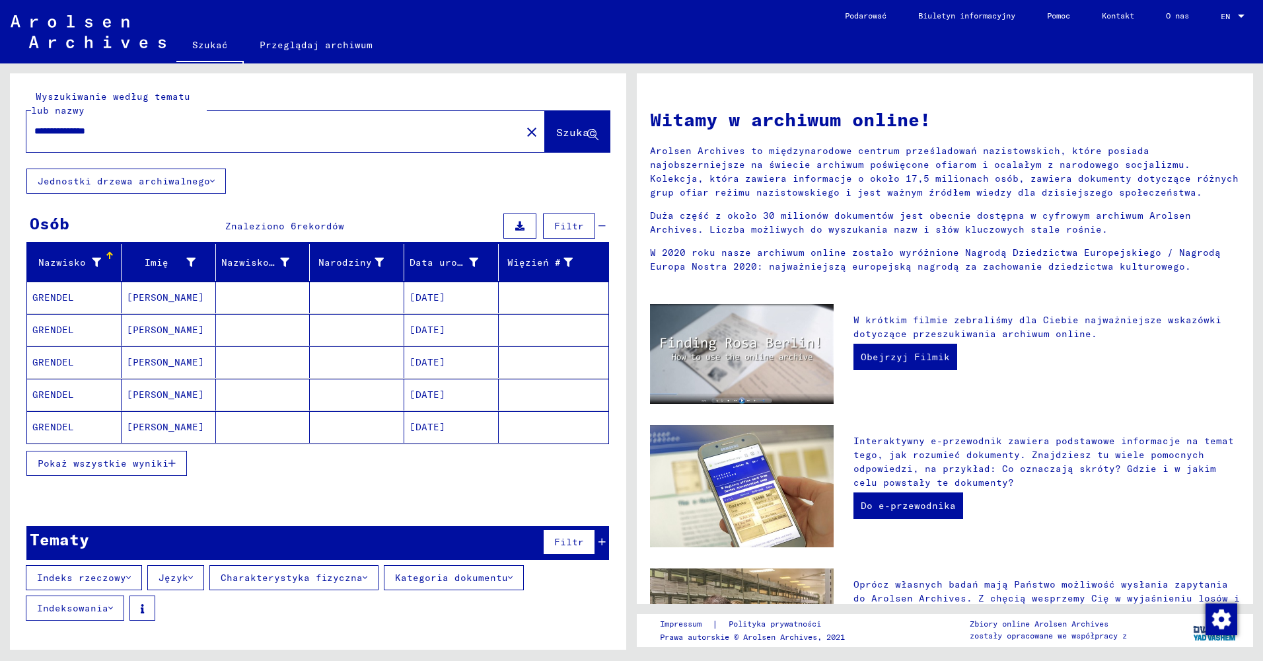
click at [141, 300] on mat-cell "[PERSON_NAME]" at bounding box center [169, 297] width 94 height 32
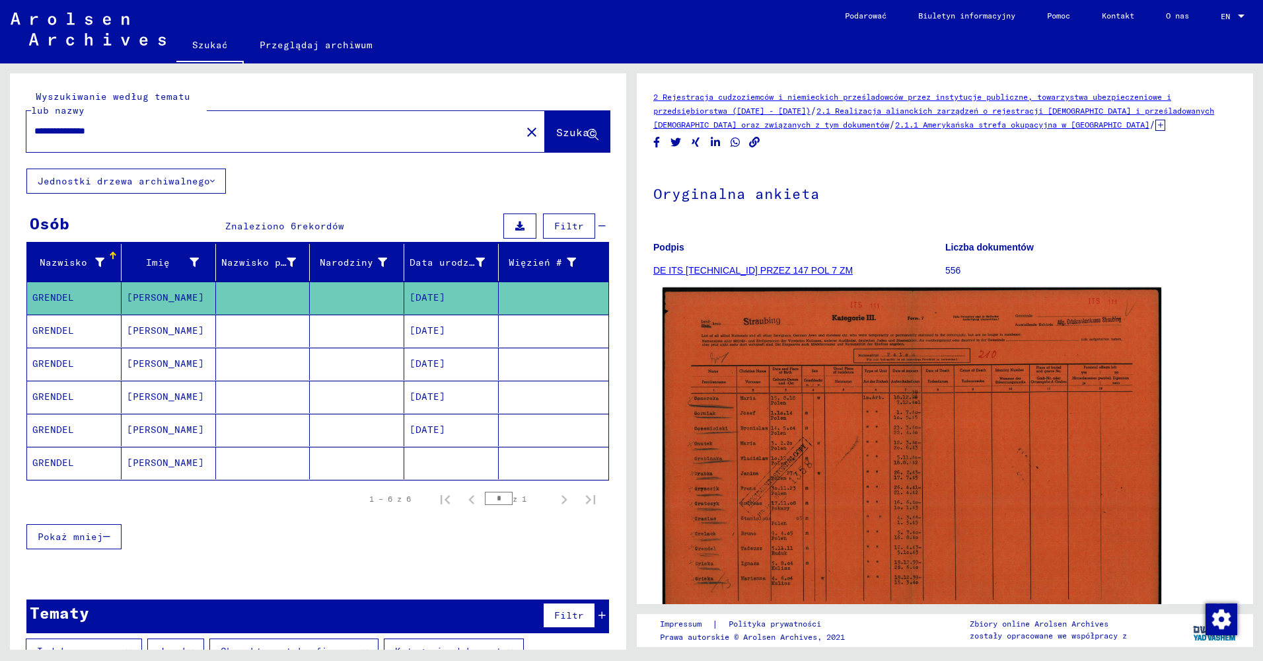
click at [895, 481] on img at bounding box center [912, 464] width 499 height 354
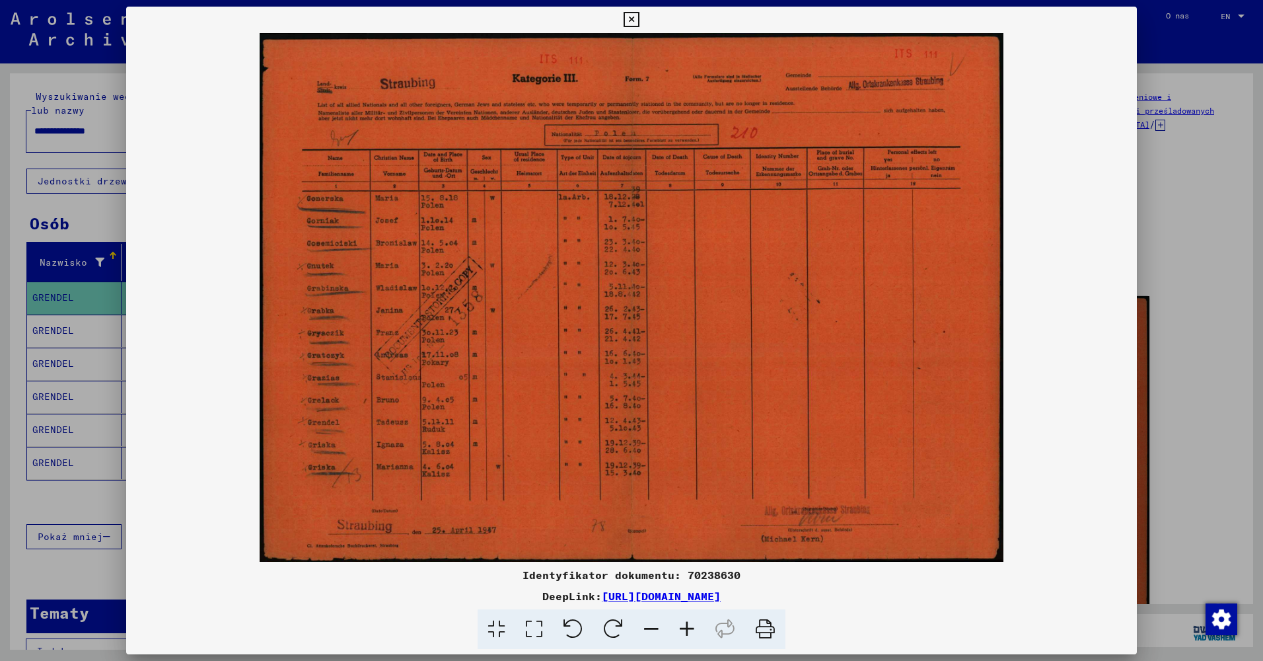
click at [1186, 244] on div at bounding box center [631, 330] width 1263 height 661
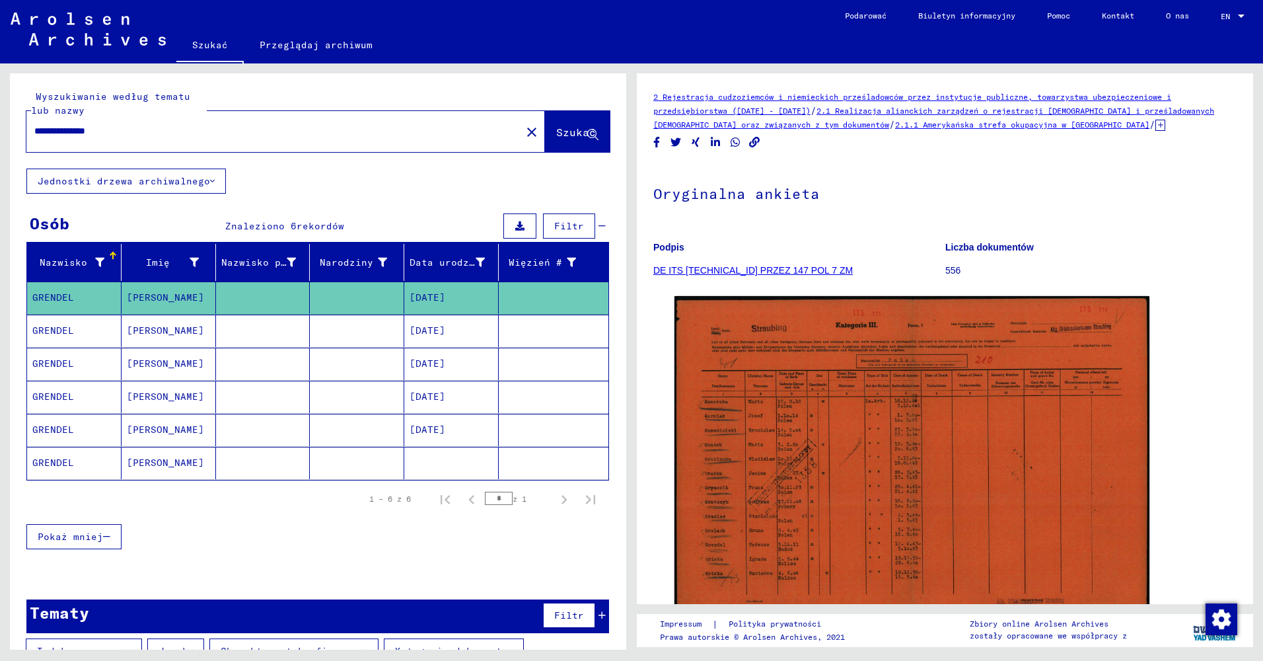
click at [157, 420] on mat-cell "[PERSON_NAME]" at bounding box center [169, 429] width 94 height 32
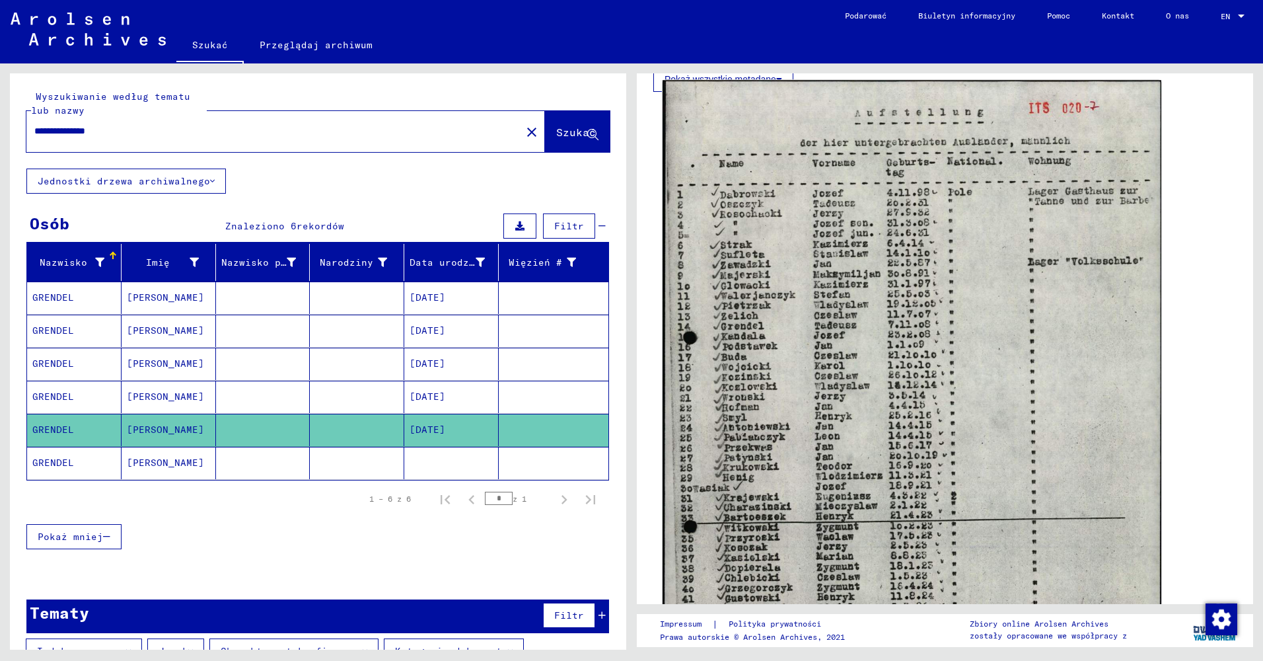
scroll to position [396, 0]
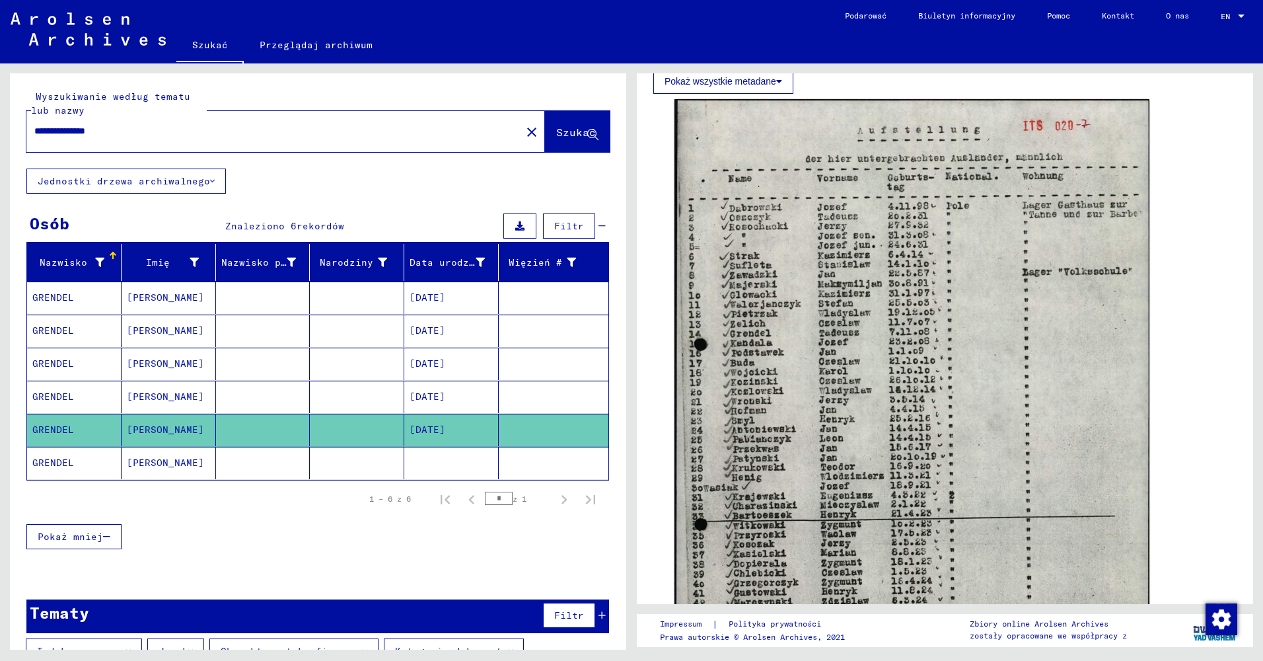
click at [70, 397] on mat-cell "GRENDEL" at bounding box center [74, 396] width 94 height 32
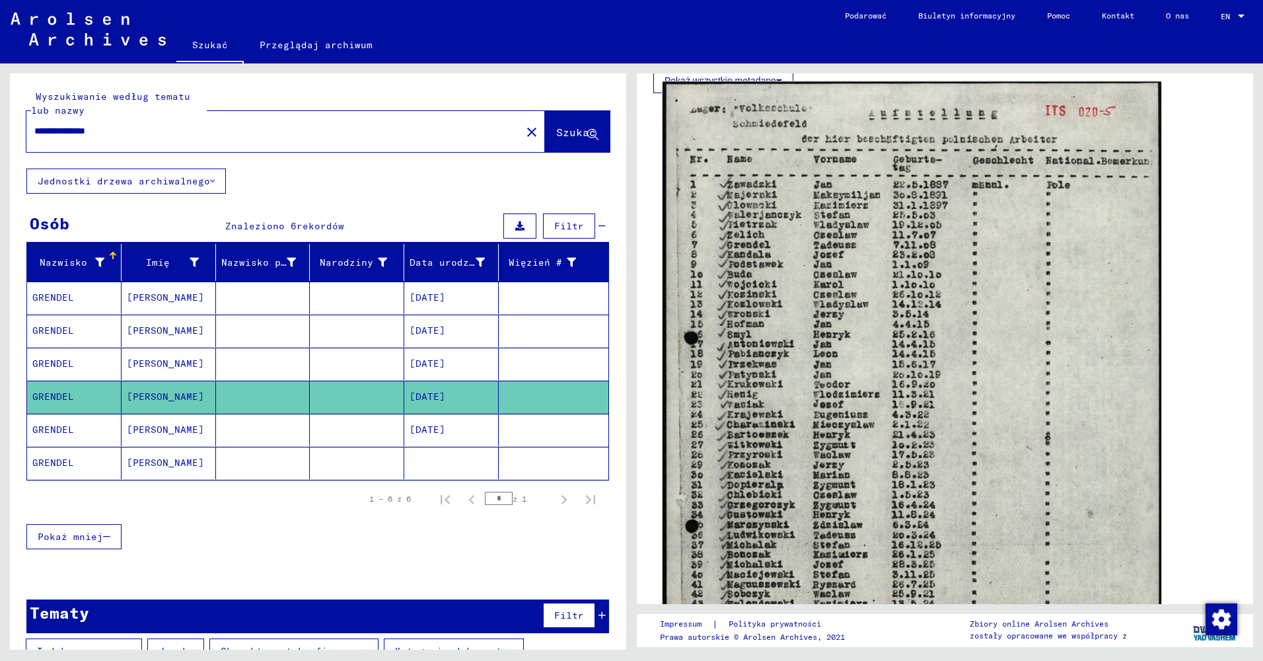
scroll to position [396, 0]
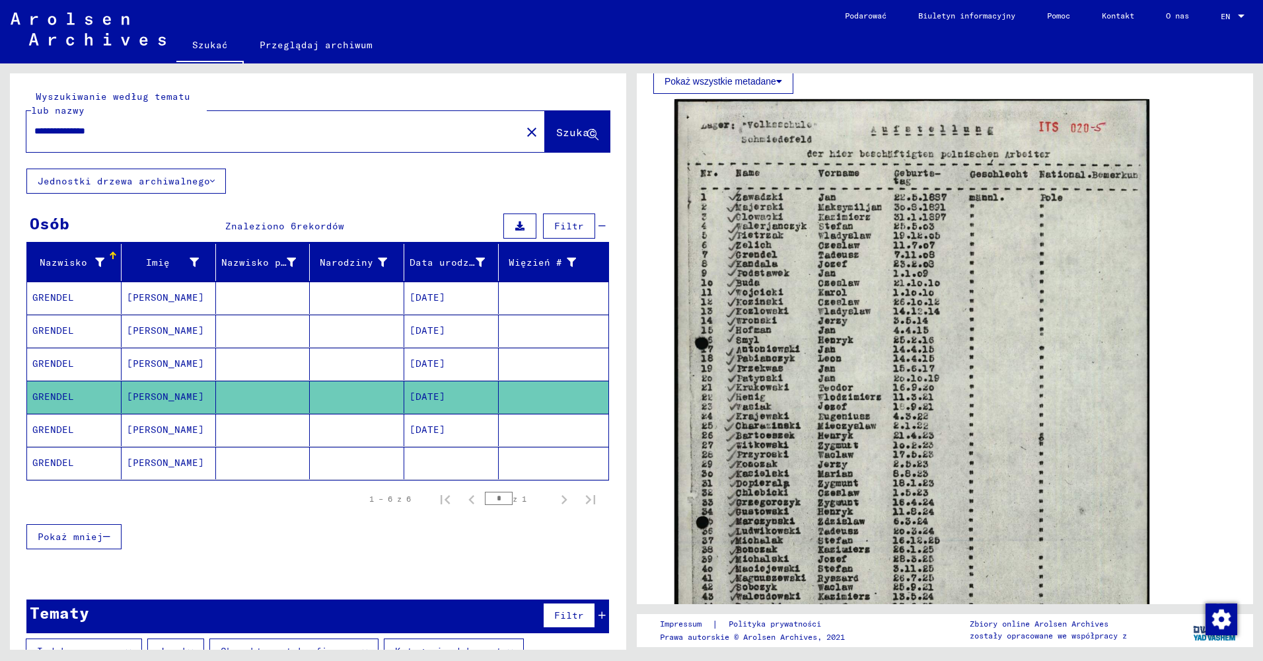
click at [216, 462] on mat-cell at bounding box center [263, 463] width 94 height 32
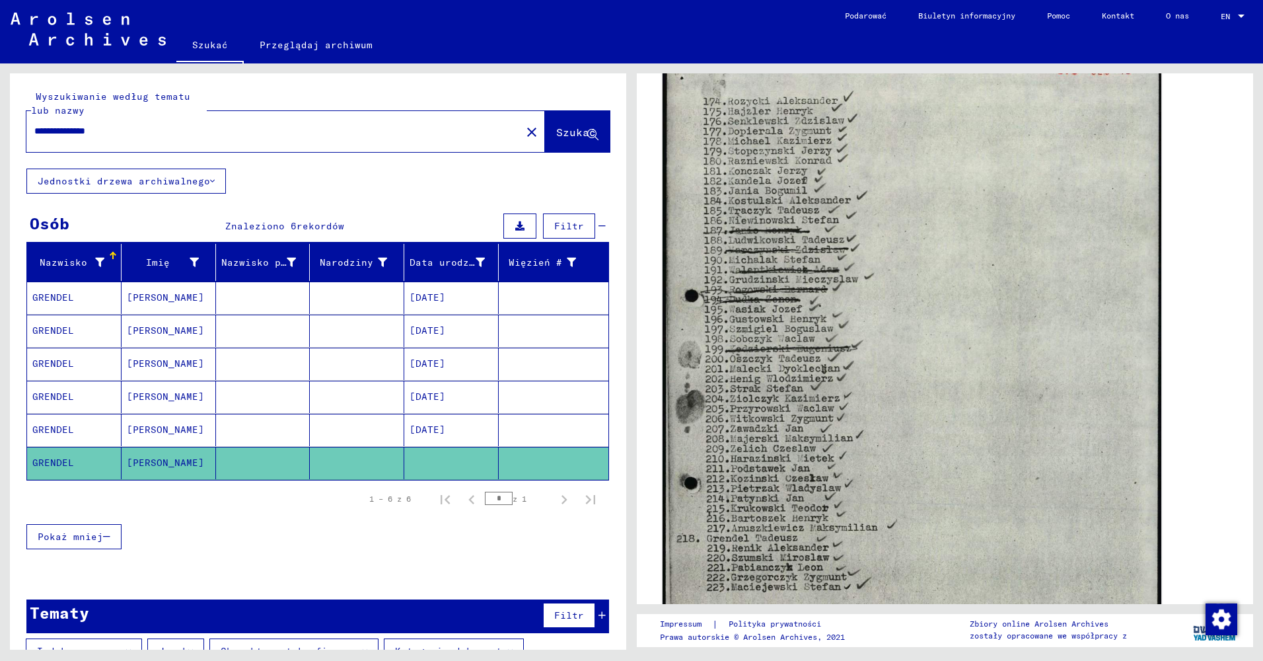
scroll to position [462, 0]
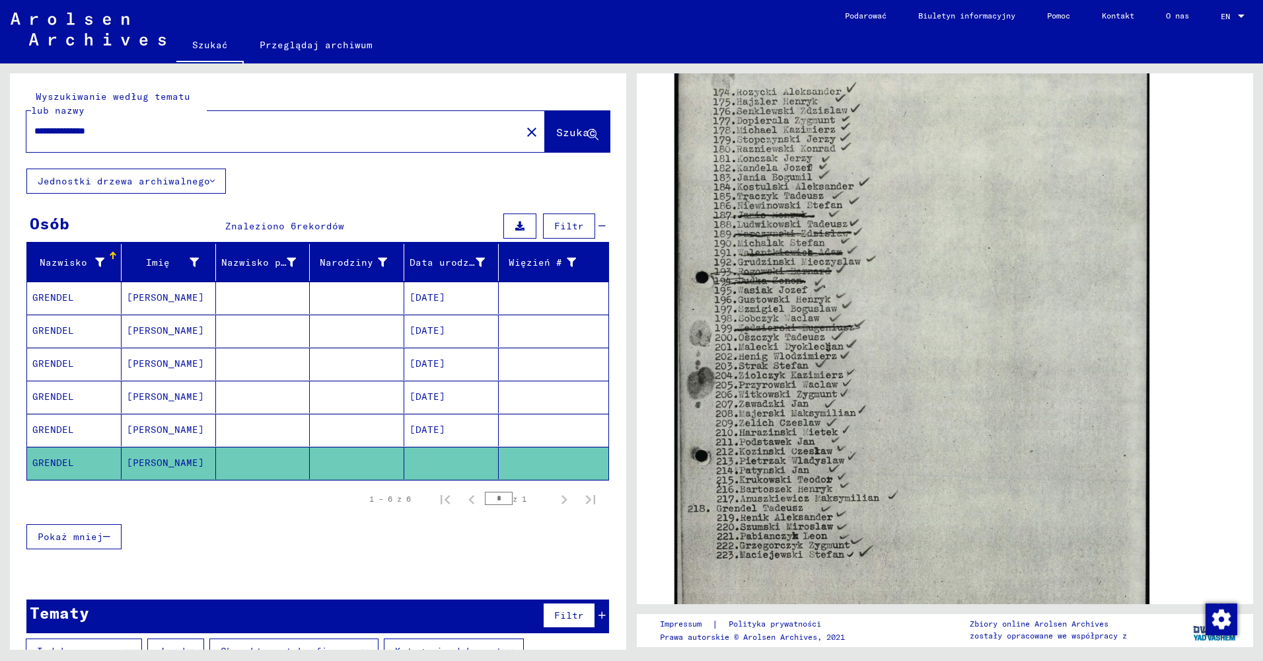
click at [250, 359] on mat-cell at bounding box center [263, 363] width 94 height 32
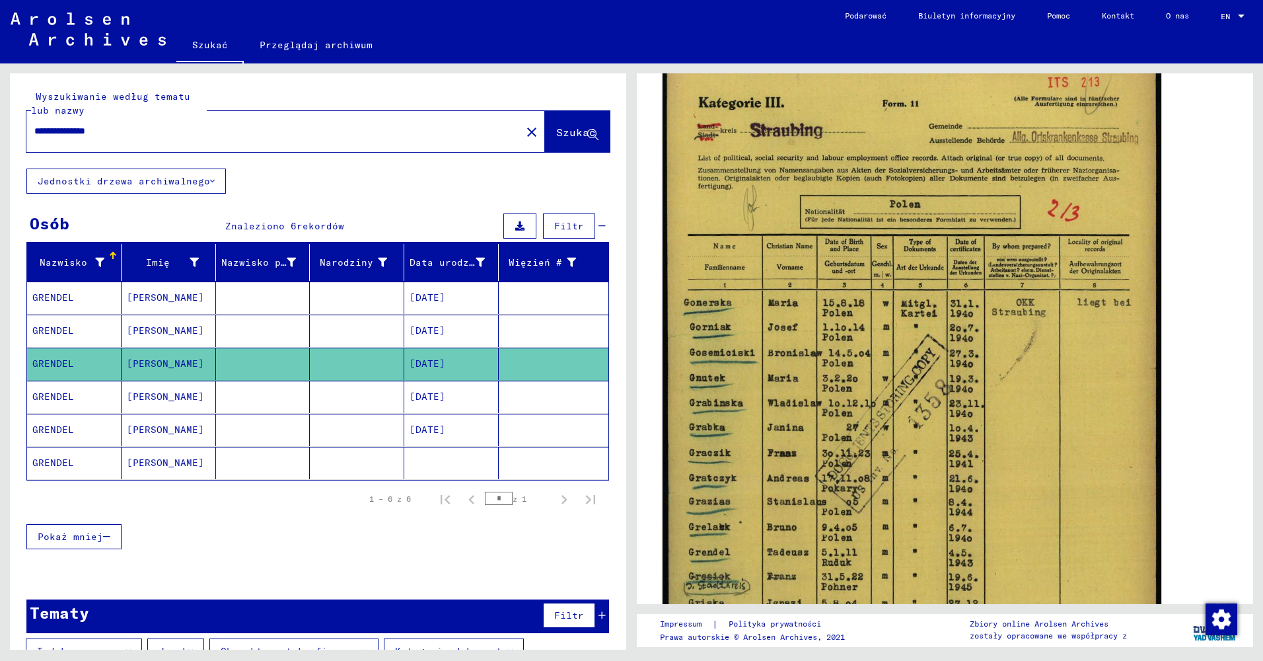
scroll to position [264, 0]
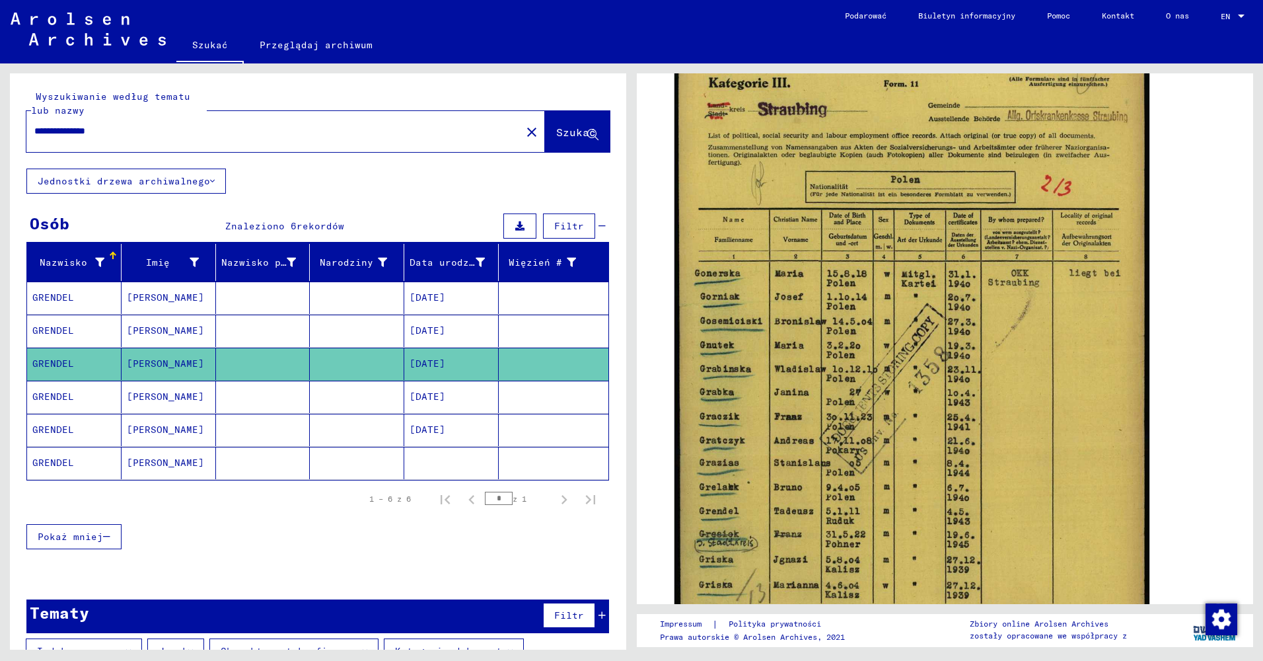
click at [136, 390] on mat-cell "[PERSON_NAME]" at bounding box center [169, 396] width 94 height 32
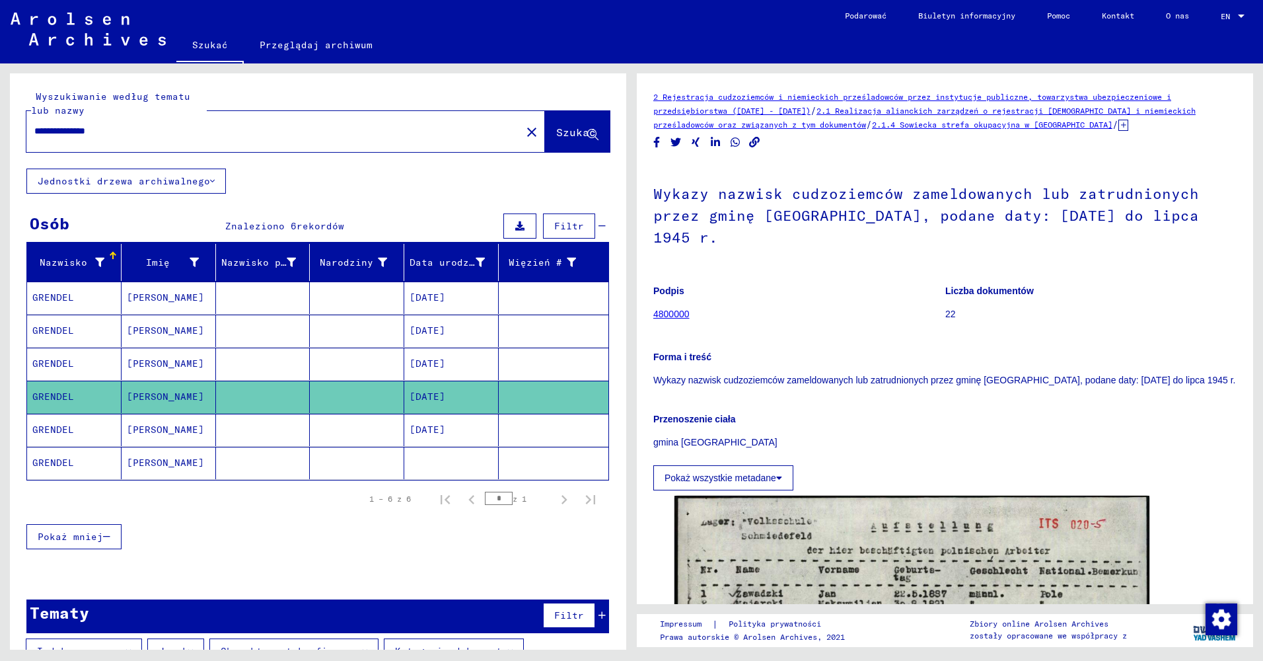
click at [172, 423] on mat-cell "[PERSON_NAME]" at bounding box center [169, 429] width 94 height 32
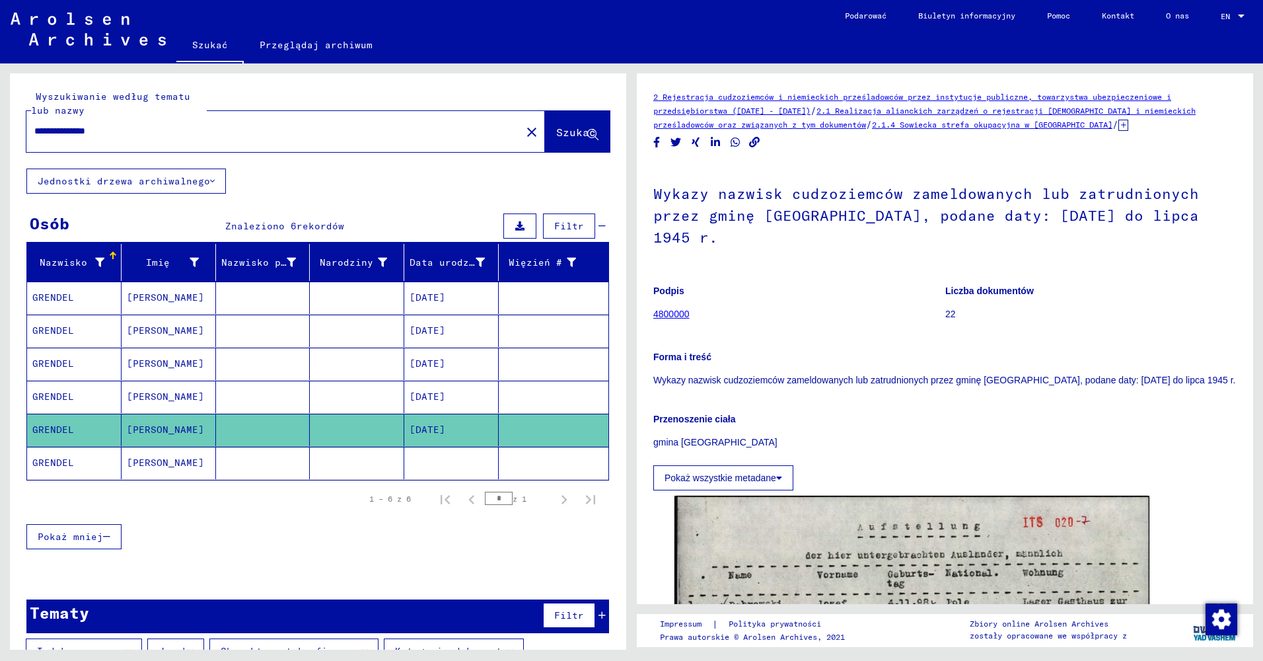
click at [161, 466] on mat-cell "[PERSON_NAME]" at bounding box center [169, 463] width 94 height 32
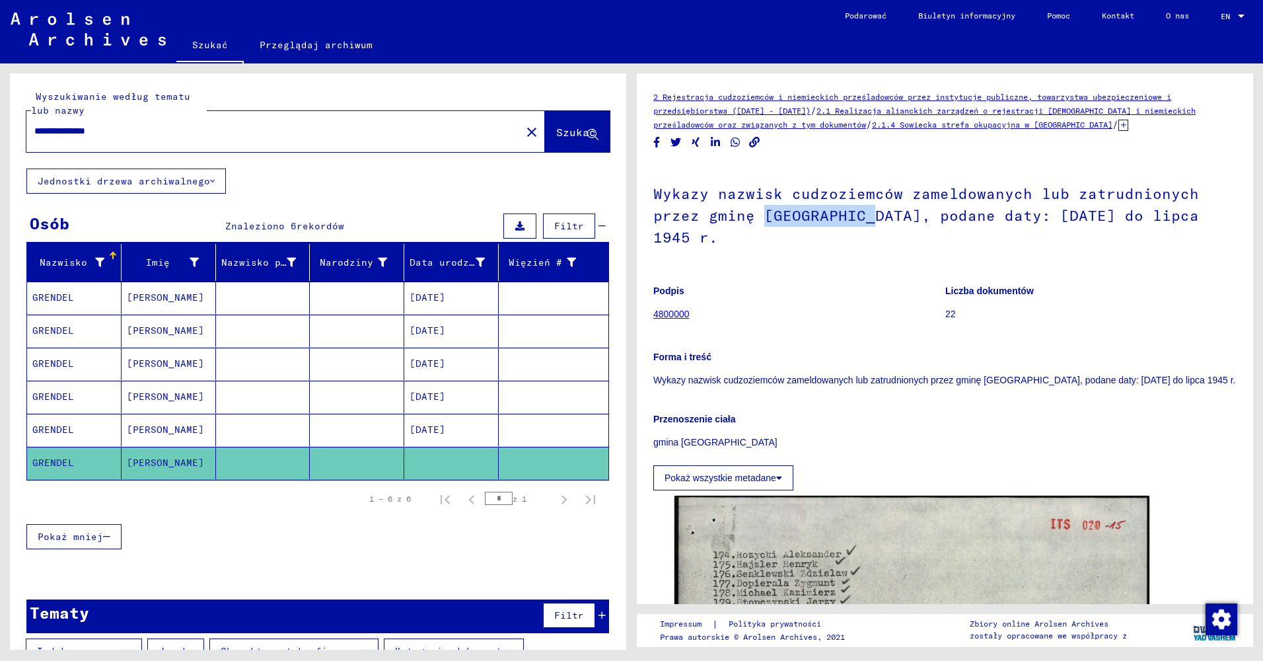
drag, startPoint x: 760, startPoint y: 211, endPoint x: 869, endPoint y: 217, distance: 109.8
click at [869, 217] on h1 "Wykazy nazwisk cudzoziemców zameldowanych lub zatrudnionych przez gminę [GEOGRA…" at bounding box center [944, 214] width 583 height 102
drag, startPoint x: 869, startPoint y: 217, endPoint x: 846, endPoint y: 215, distance: 23.2
drag, startPoint x: 128, startPoint y: 130, endPoint x: 77, endPoint y: 125, distance: 51.8
click at [5, 128] on div "**********" at bounding box center [315, 356] width 631 height 586
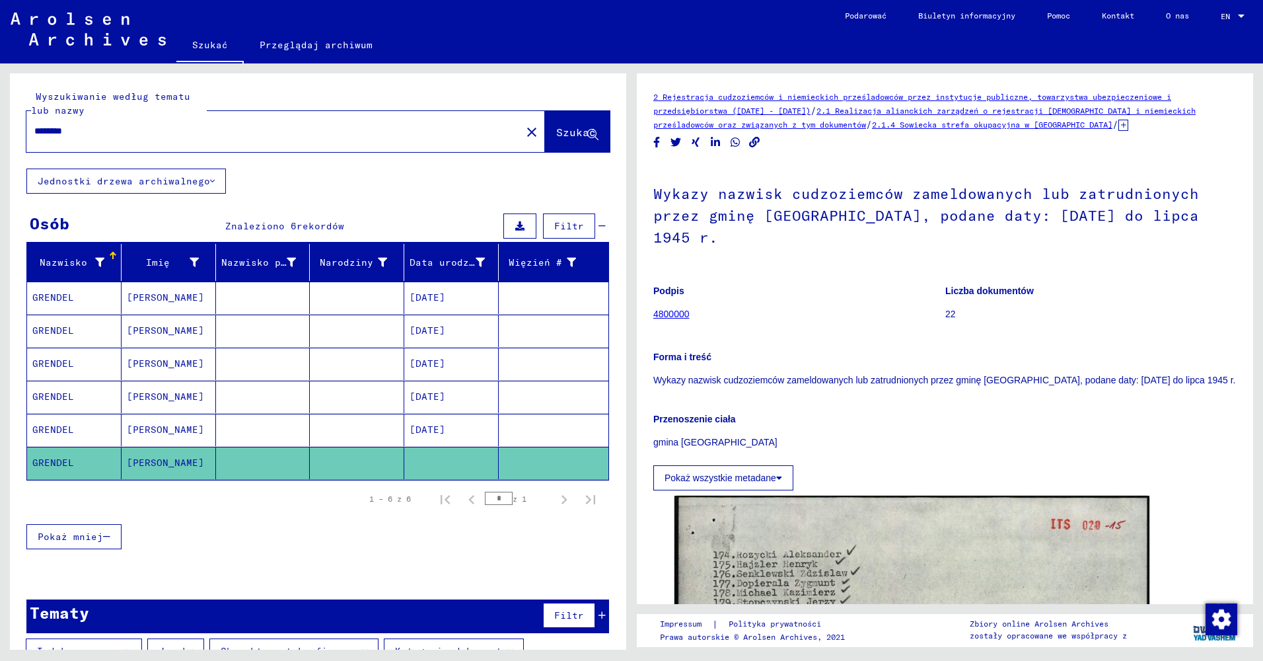
type input "********"
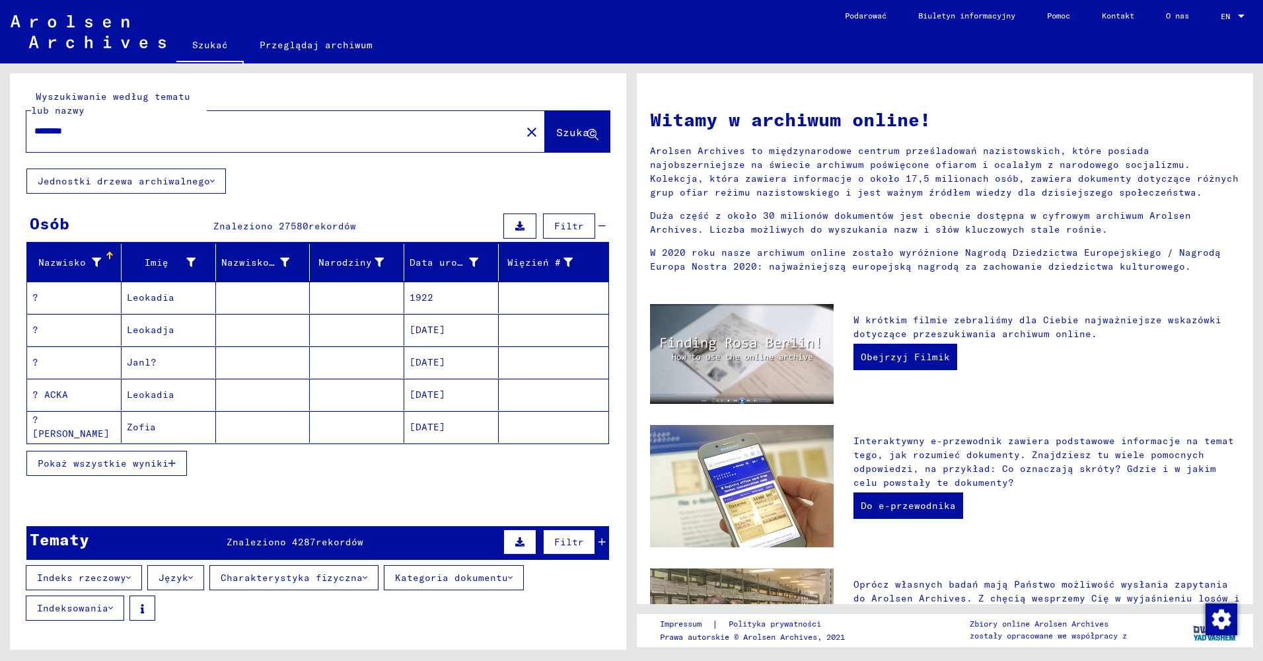
click at [182, 394] on mat-cell "Leokadia" at bounding box center [169, 394] width 94 height 32
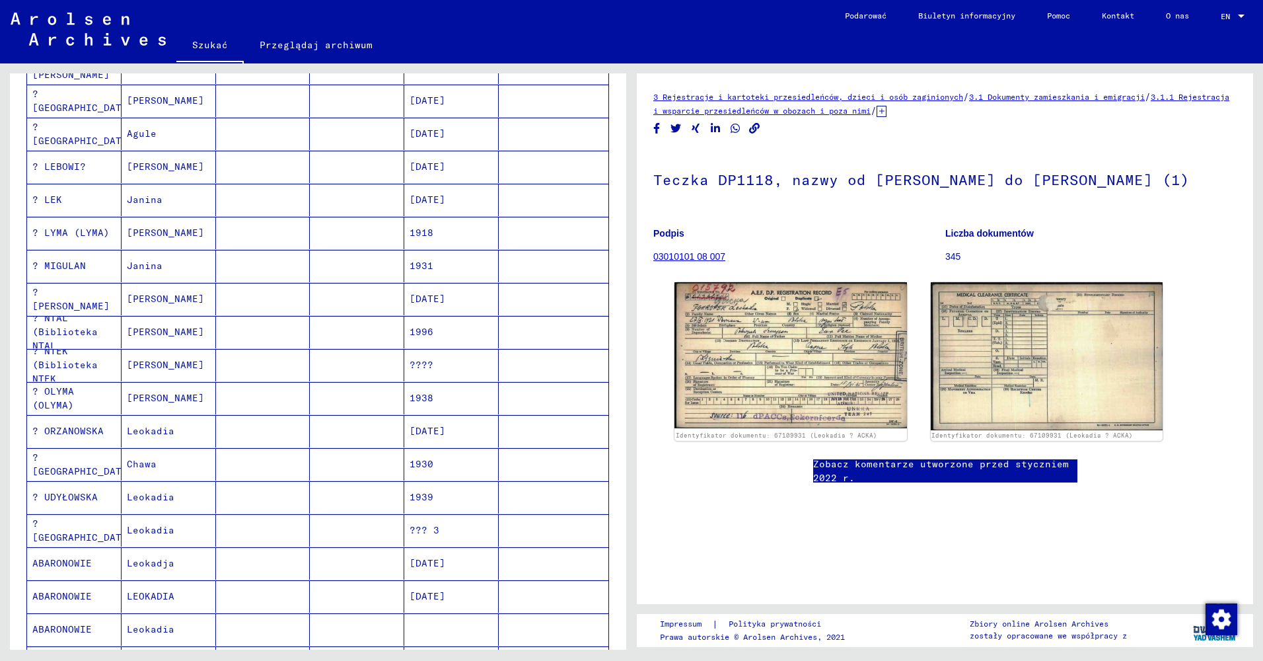
scroll to position [396, 0]
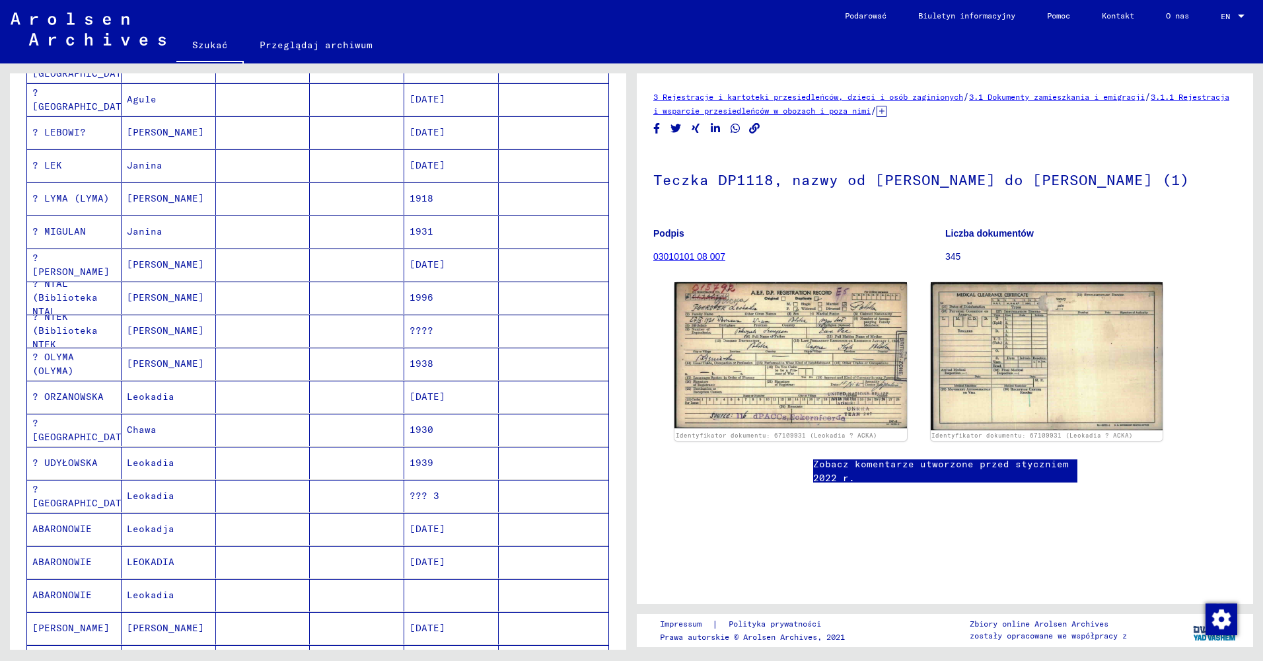
click at [160, 397] on mat-cell "Leokadia" at bounding box center [169, 396] width 94 height 32
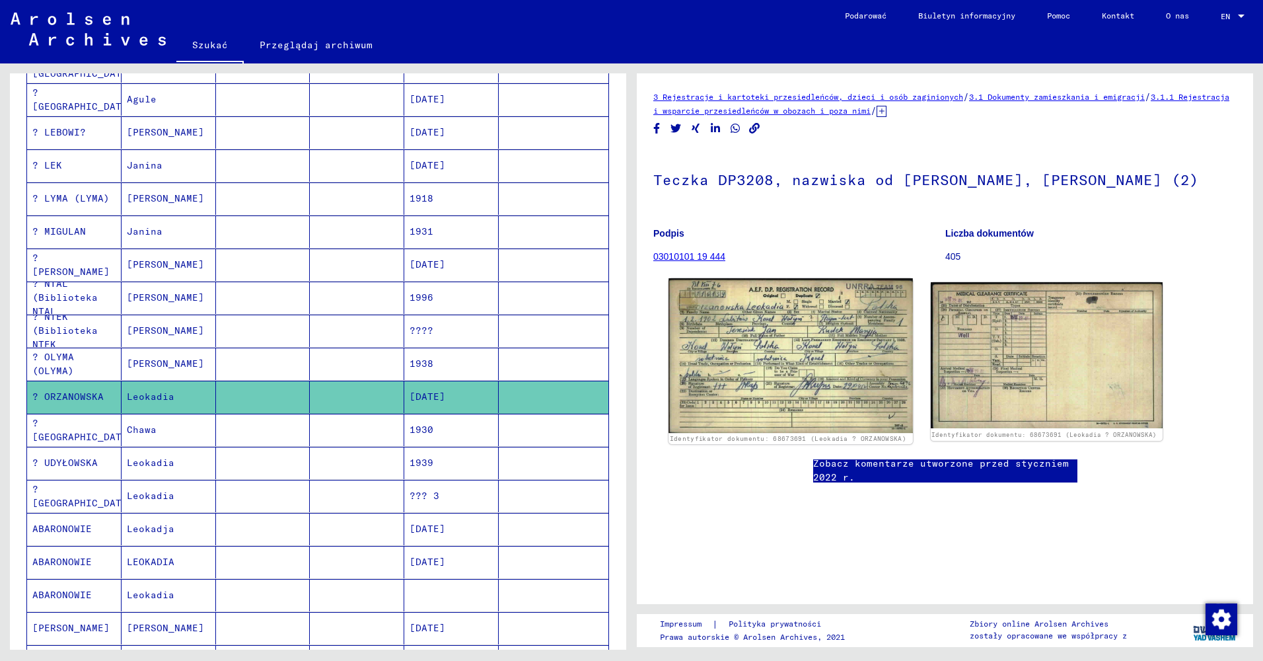
click at [769, 377] on img at bounding box center [790, 355] width 244 height 155
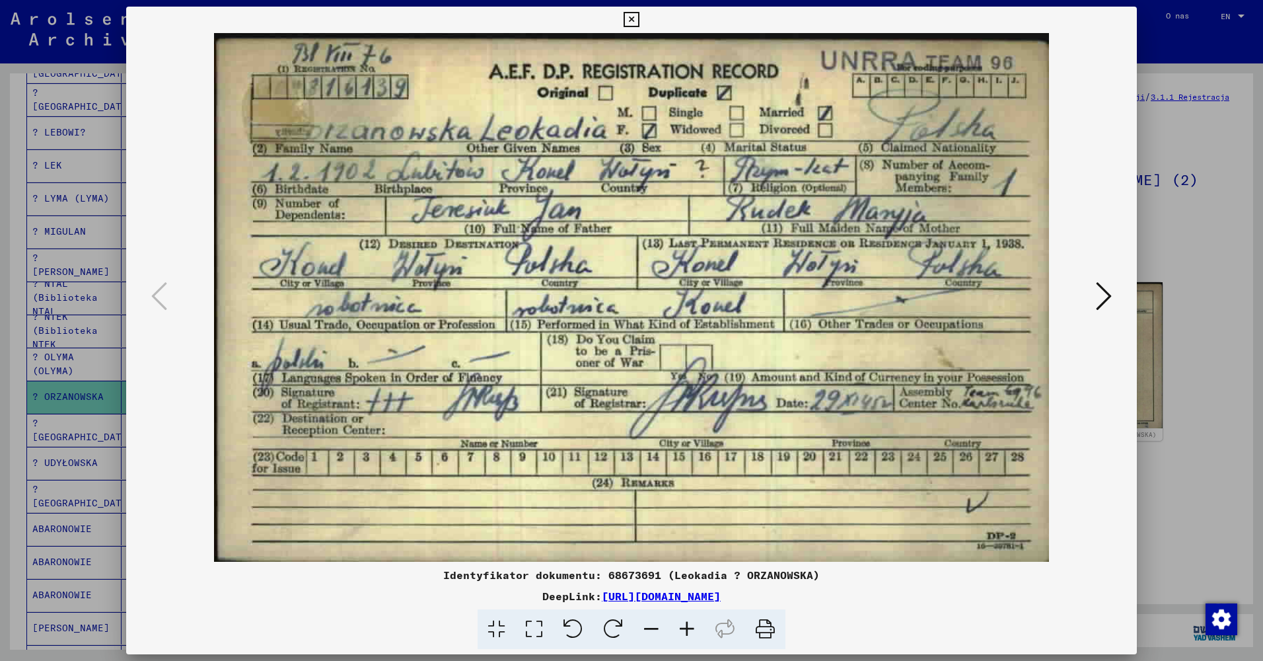
click at [1188, 256] on div at bounding box center [631, 330] width 1263 height 661
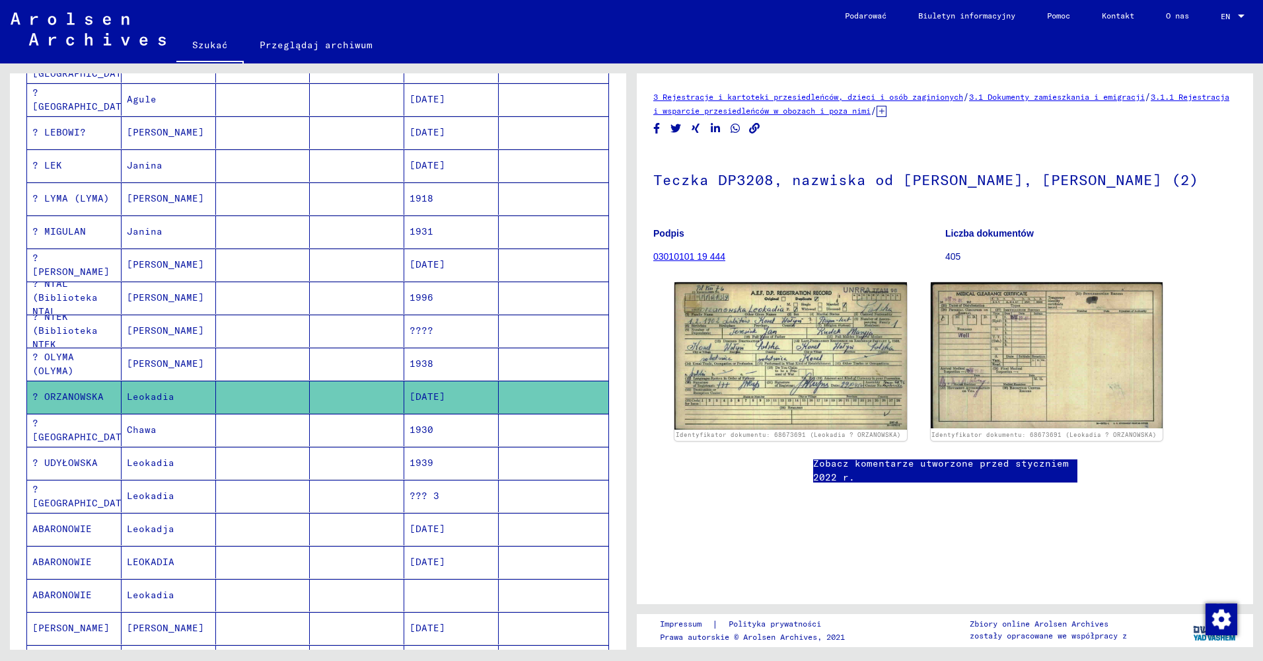
click at [170, 464] on mat-cell "Leokadia" at bounding box center [169, 463] width 94 height 32
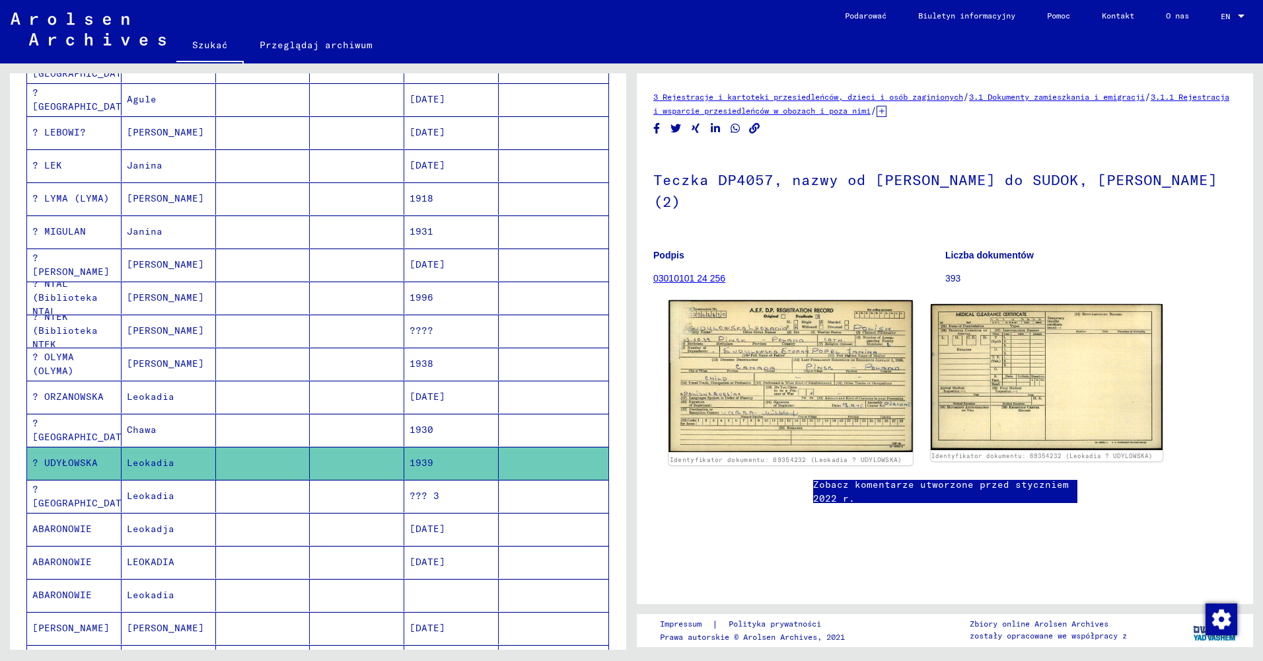
click at [813, 365] on img at bounding box center [790, 376] width 244 height 152
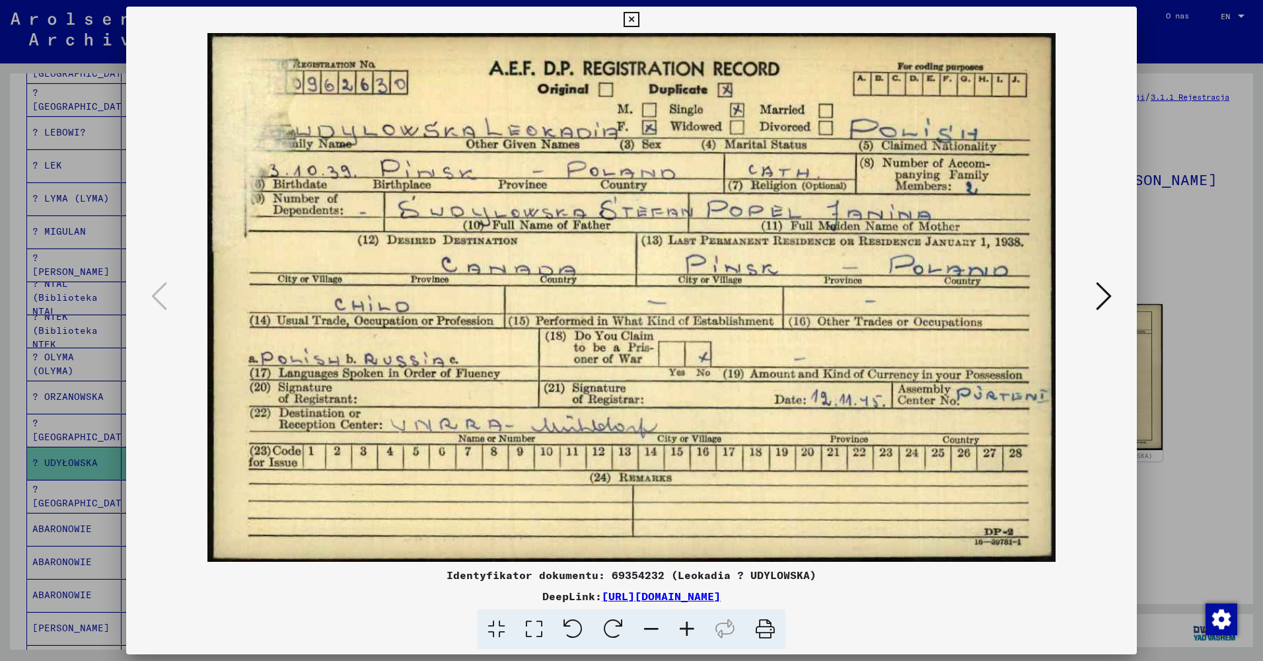
click at [1186, 251] on div at bounding box center [631, 330] width 1263 height 661
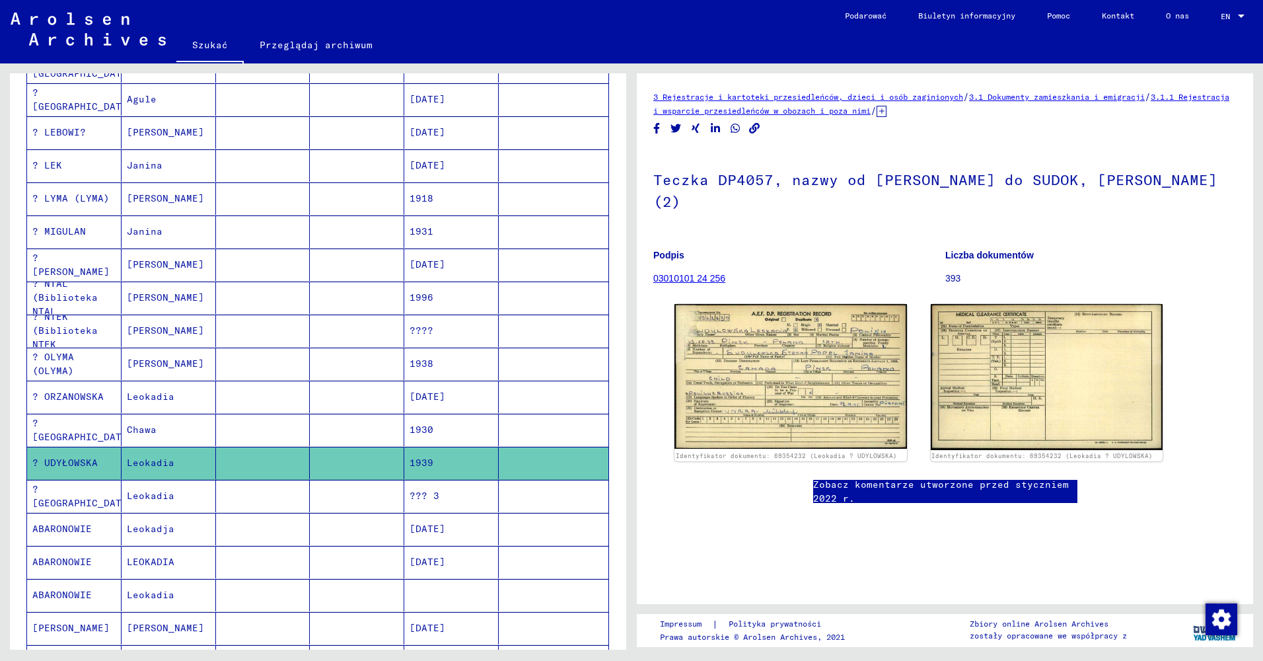
click at [160, 500] on mat-cell "Leokadia" at bounding box center [169, 496] width 94 height 32
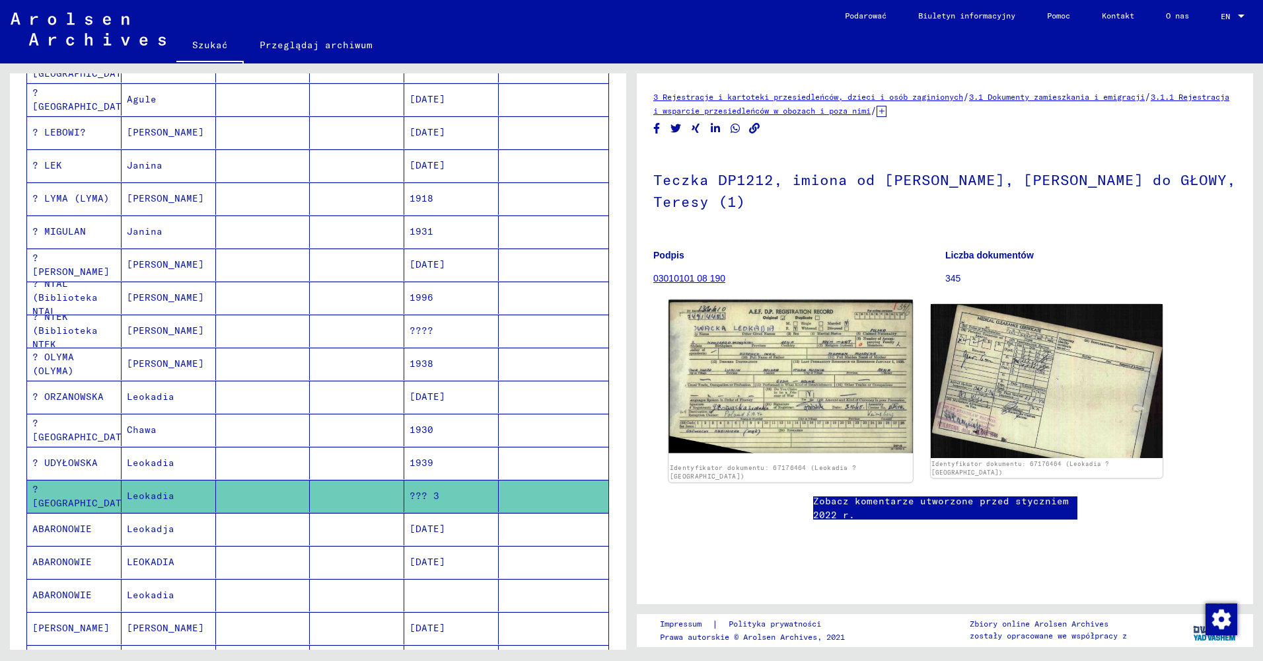
click at [858, 373] on img at bounding box center [790, 376] width 244 height 153
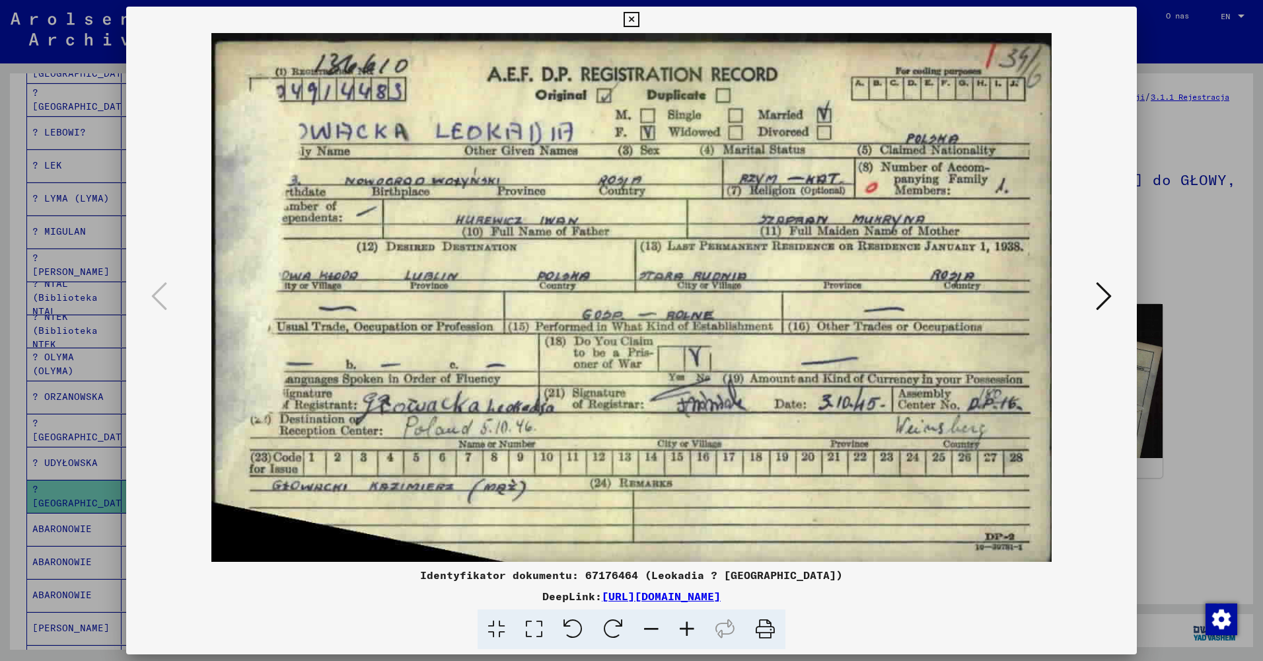
click at [1154, 285] on div at bounding box center [631, 330] width 1263 height 661
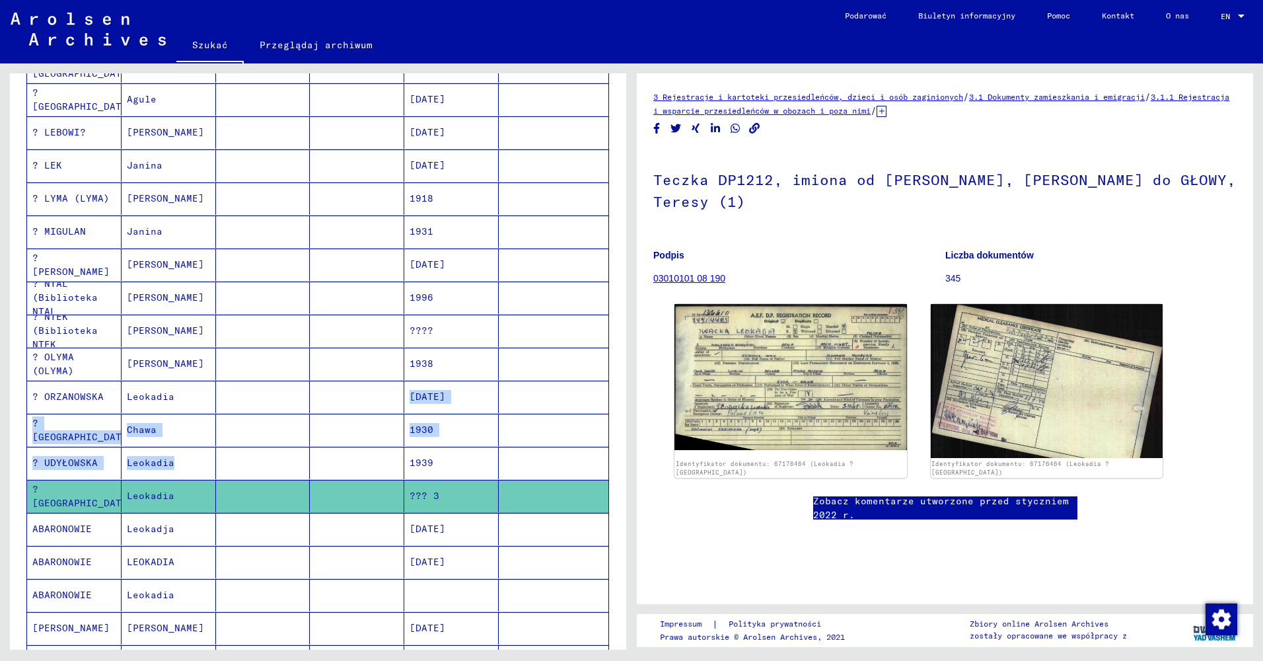
drag, startPoint x: 289, startPoint y: 463, endPoint x: 302, endPoint y: 412, distance: 53.2
click at [302, 412] on mat-table "Nazwisko Imię Nazwisko panieńskie Narodziny Data urodzenia Więzień # ? Leokadia…" at bounding box center [317, 279] width 583 height 864
click at [255, 541] on mat-cell at bounding box center [263, 529] width 94 height 32
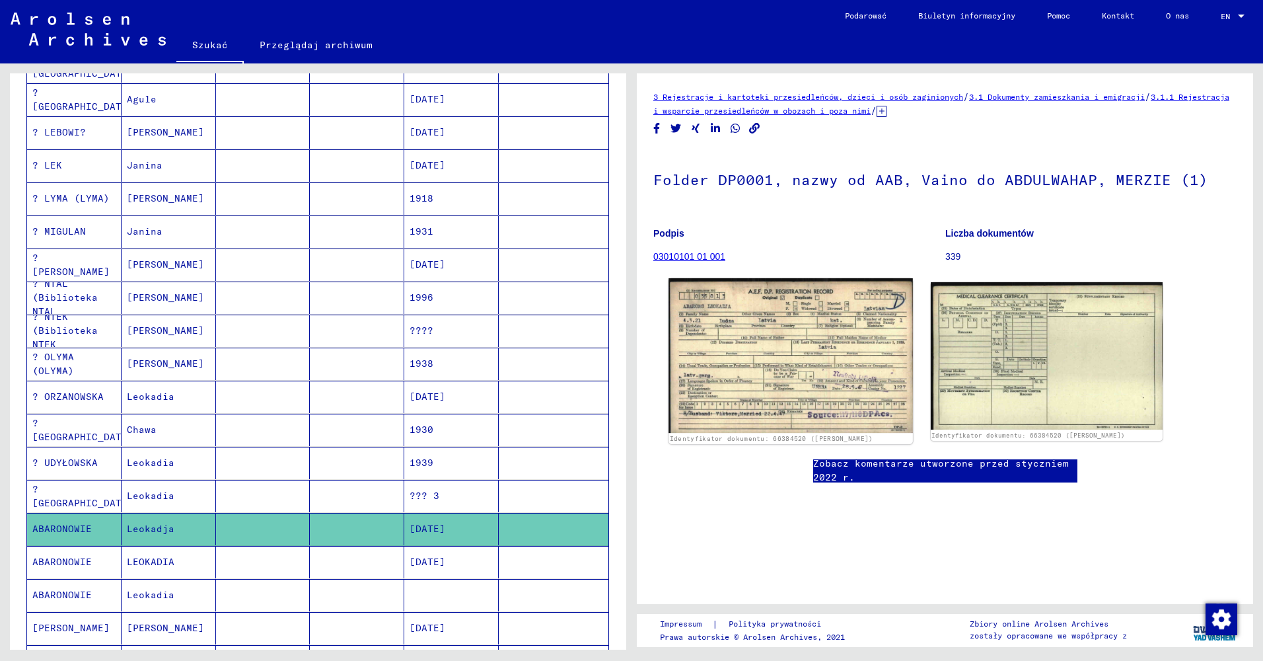
click at [808, 373] on img at bounding box center [790, 355] width 244 height 155
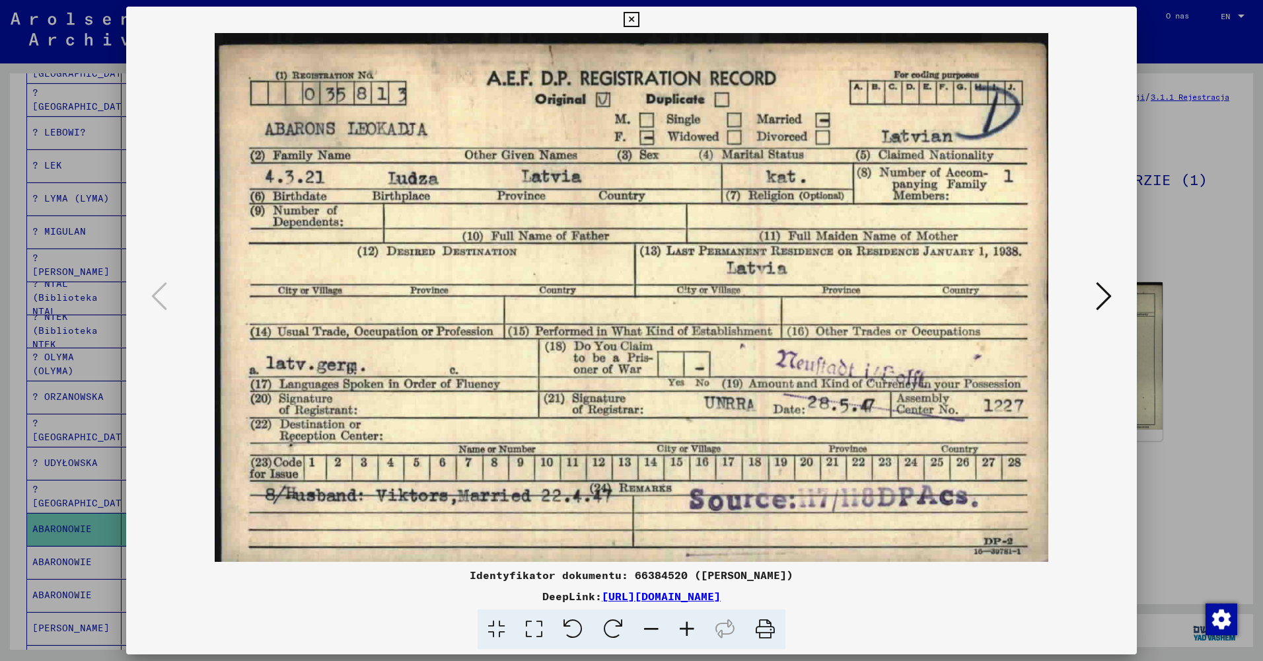
click at [1223, 298] on div at bounding box center [631, 330] width 1263 height 661
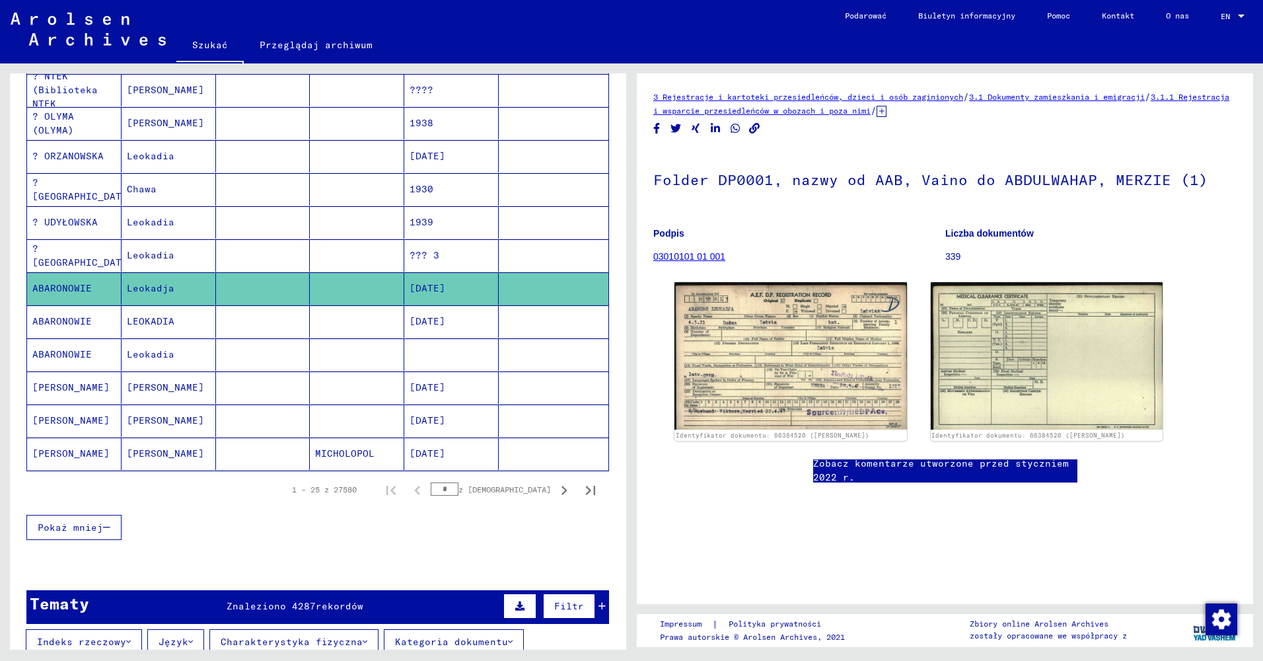
scroll to position [661, 0]
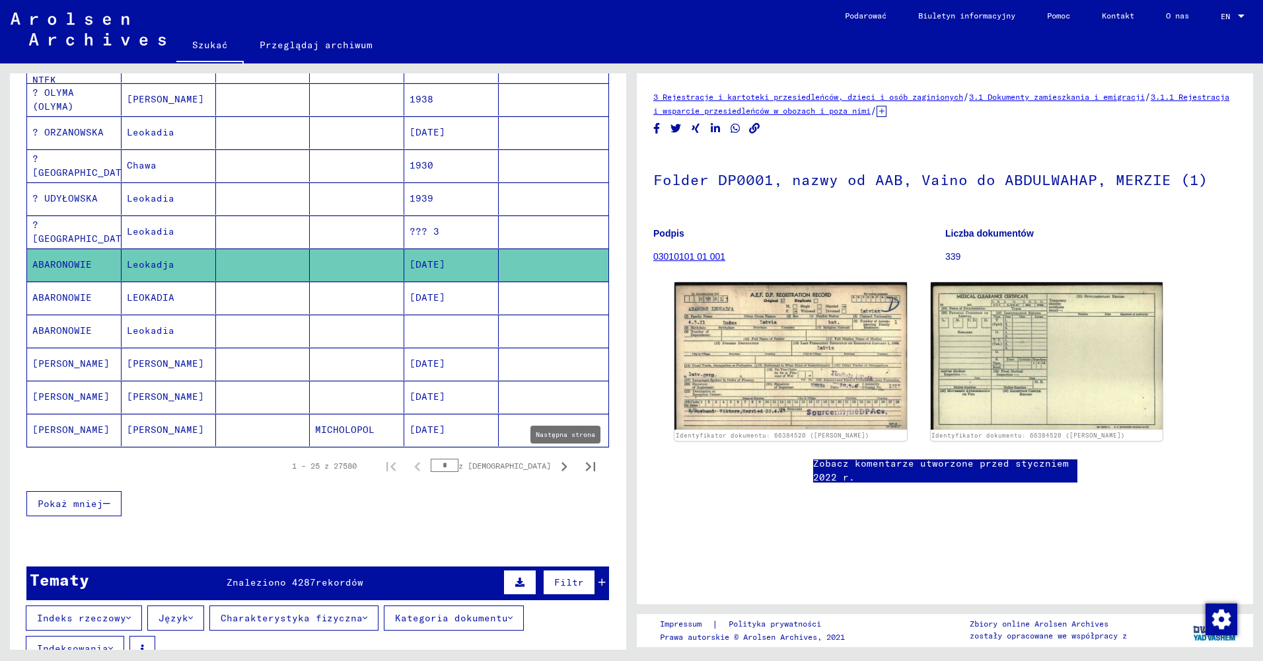
click at [555, 470] on icon "Następna strona" at bounding box center [564, 466] width 18 height 18
type input "*"
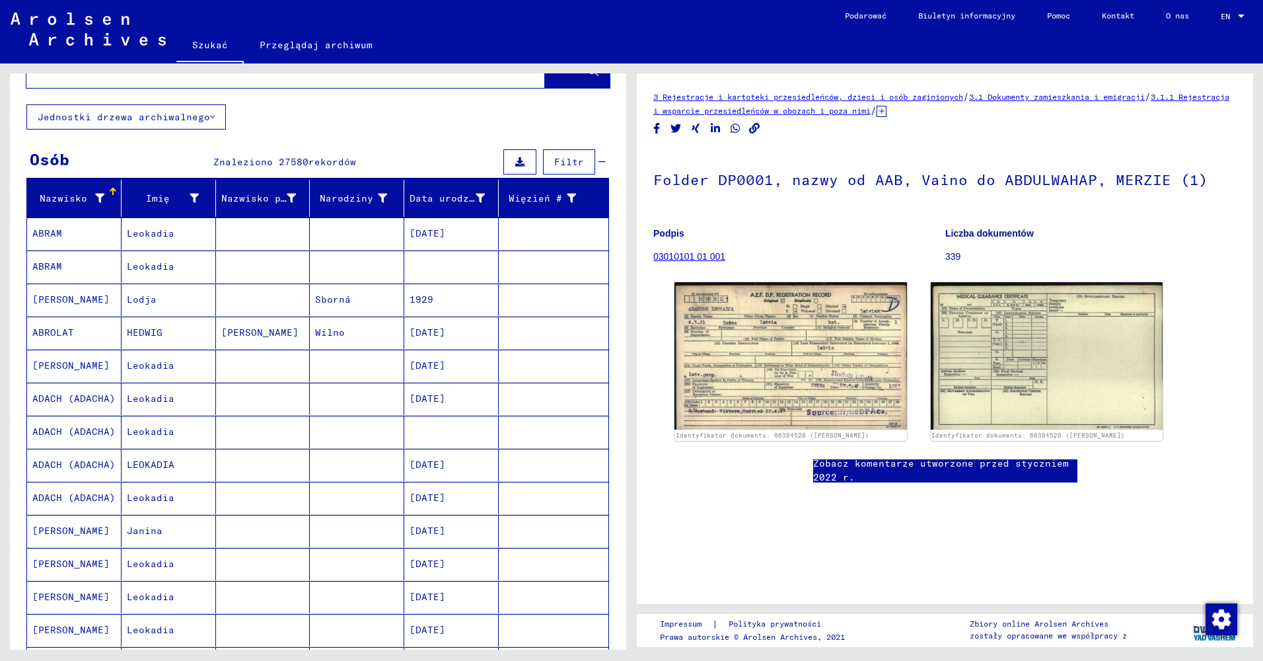
scroll to position [0, 0]
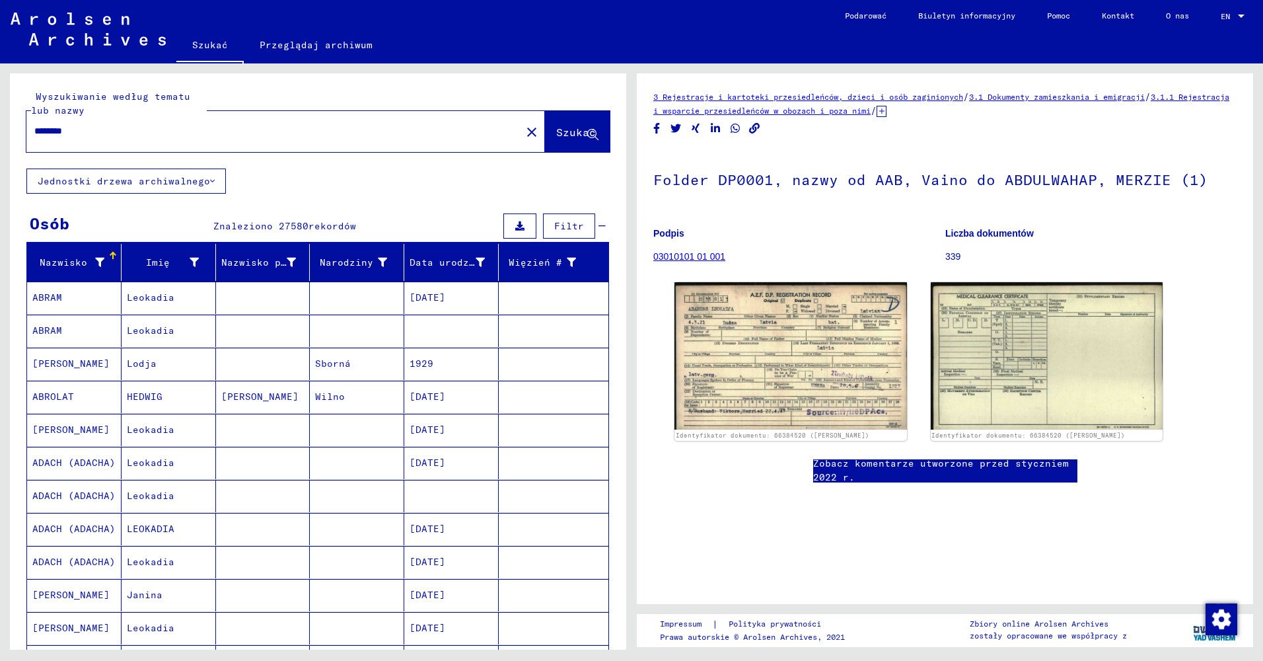
drag, startPoint x: 94, startPoint y: 131, endPoint x: 26, endPoint y: 131, distance: 67.4
click at [26, 131] on div "********" at bounding box center [269, 131] width 487 height 30
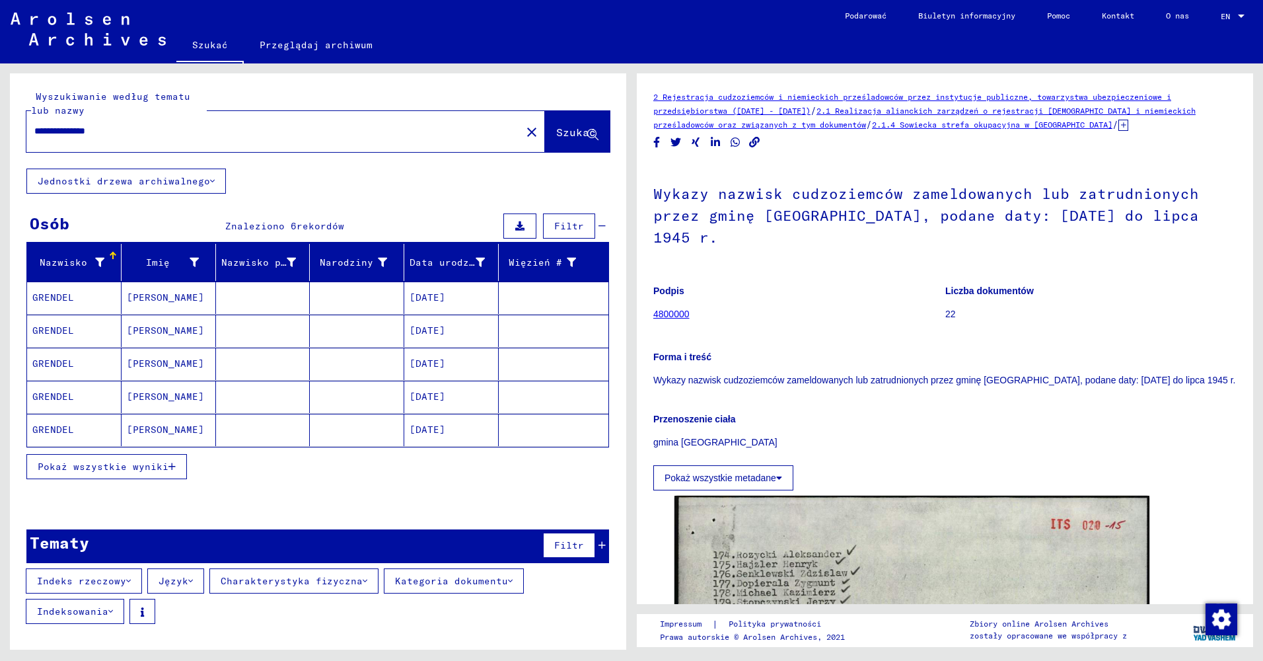
click at [415, 401] on mat-cell "[DATE]" at bounding box center [451, 396] width 94 height 32
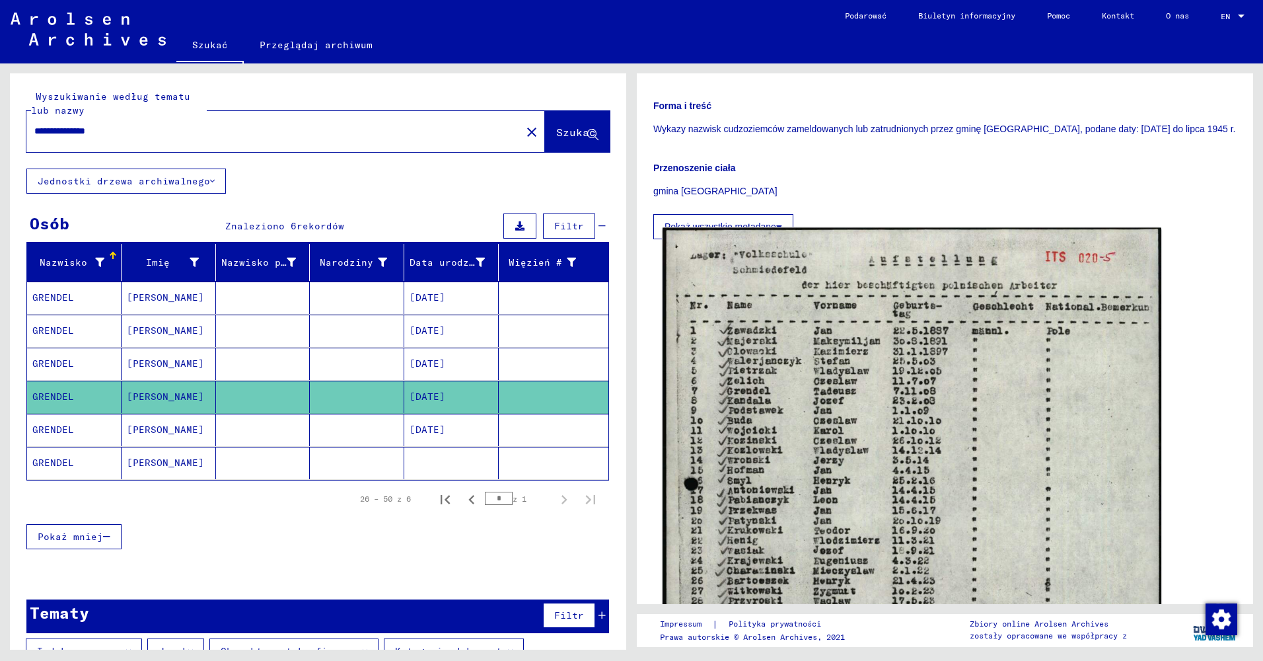
scroll to position [198, 0]
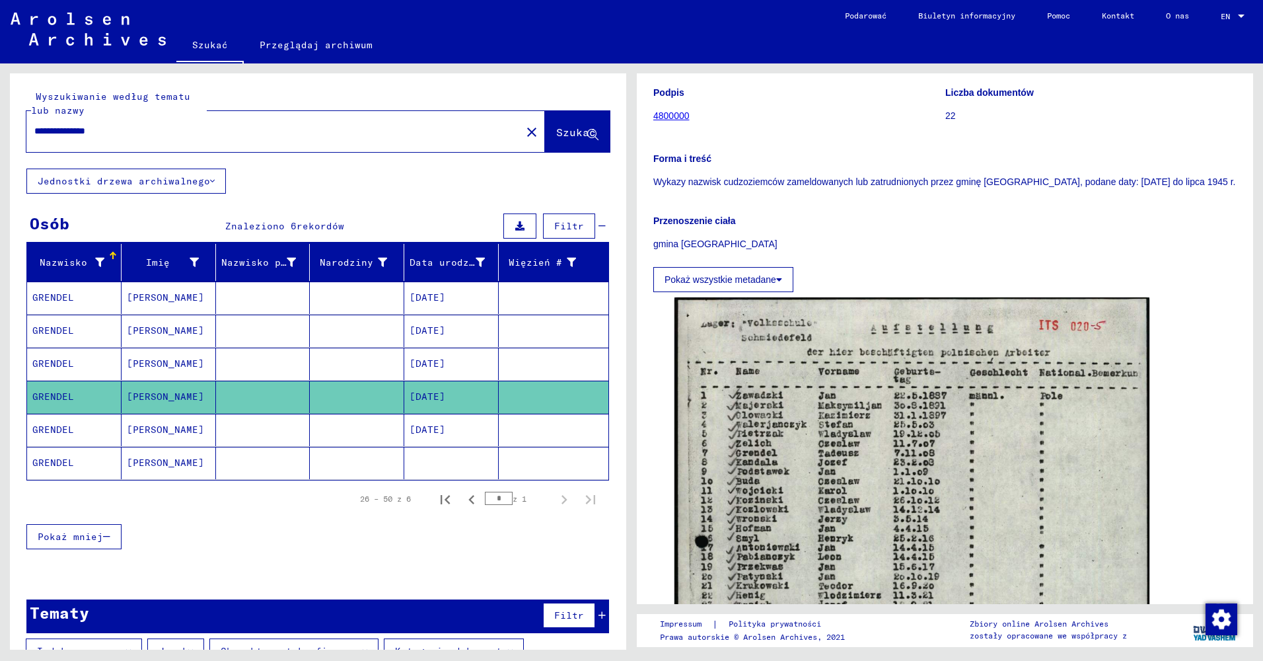
click at [772, 275] on font "Pokaż wszystkie metadane" at bounding box center [720, 279] width 112 height 11
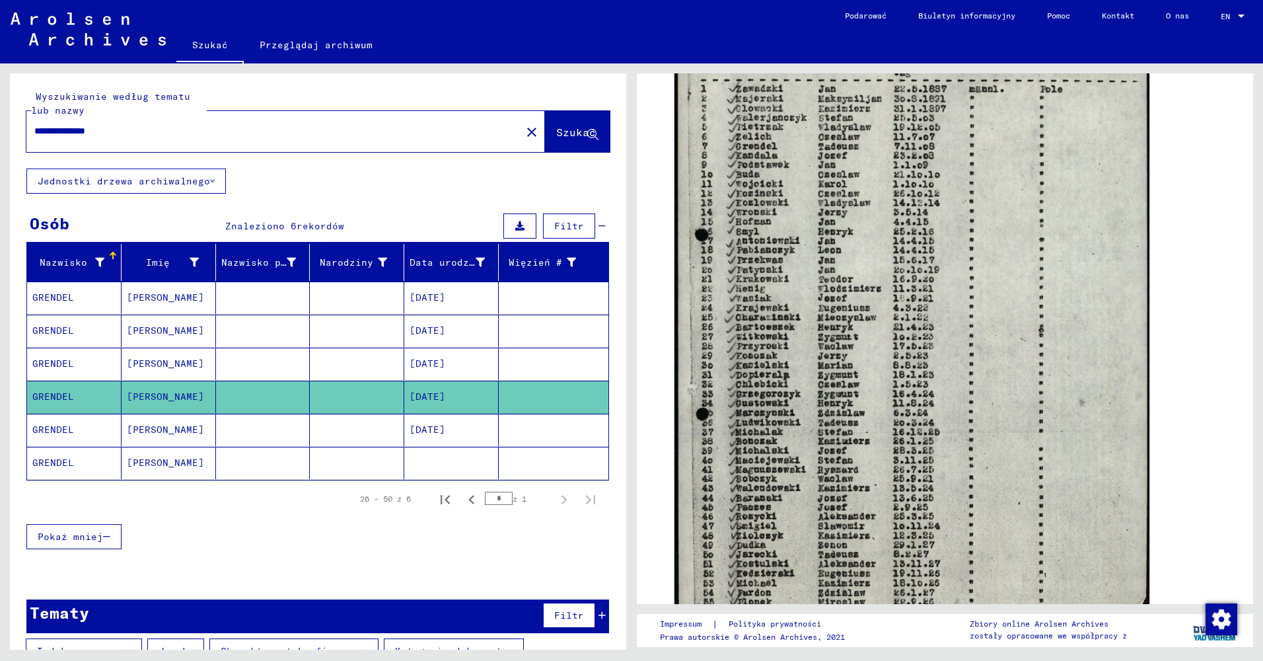
scroll to position [431, 0]
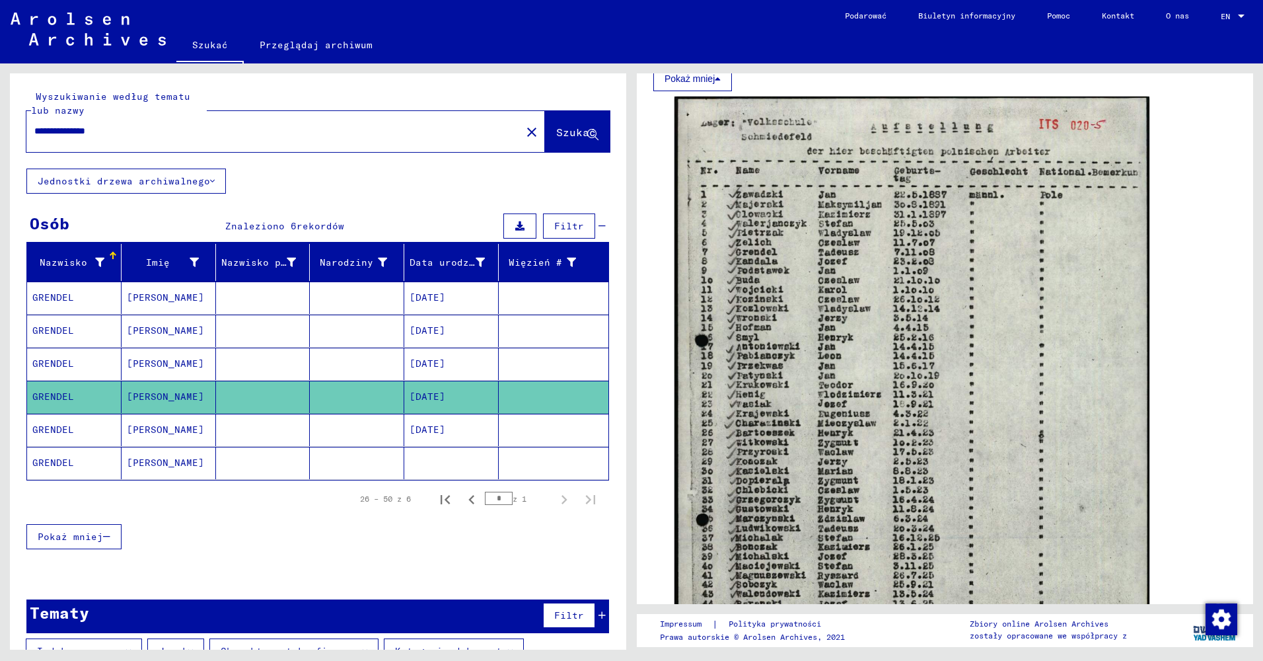
click at [48, 133] on input "**********" at bounding box center [273, 131] width 479 height 14
paste input "text"
click at [561, 136] on span "Szukać" at bounding box center [576, 132] width 40 height 13
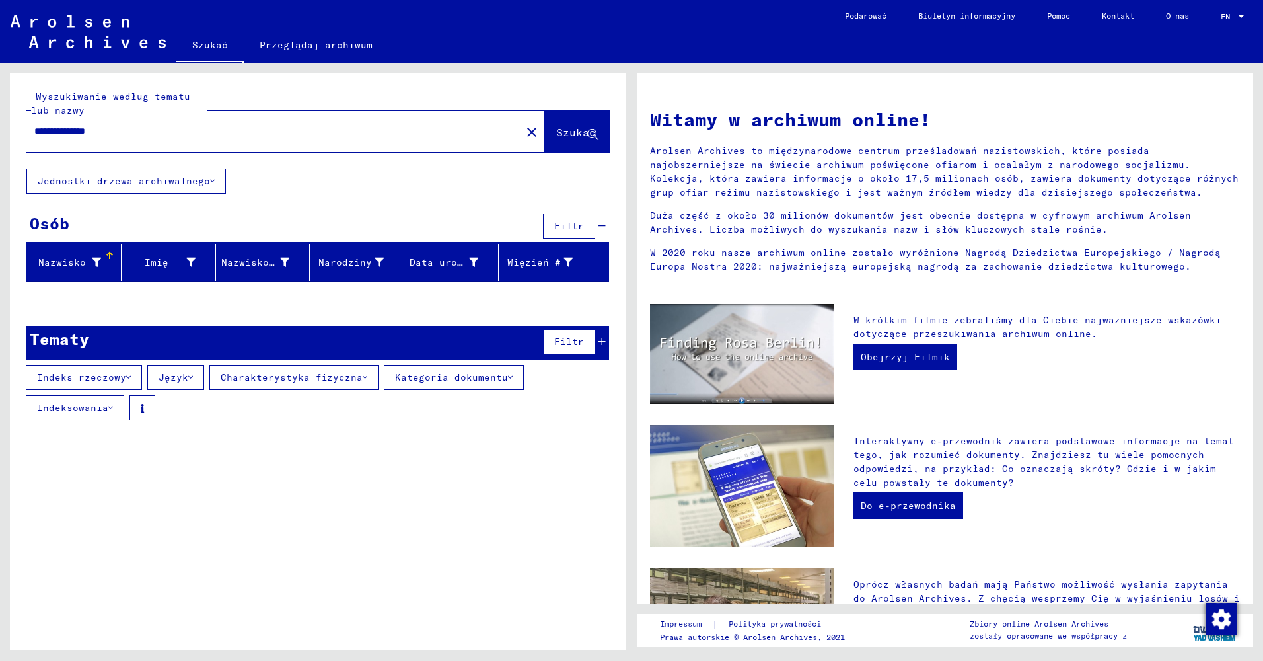
click at [46, 133] on input "**********" at bounding box center [269, 131] width 471 height 14
click at [579, 131] on span "Szukać" at bounding box center [576, 132] width 40 height 13
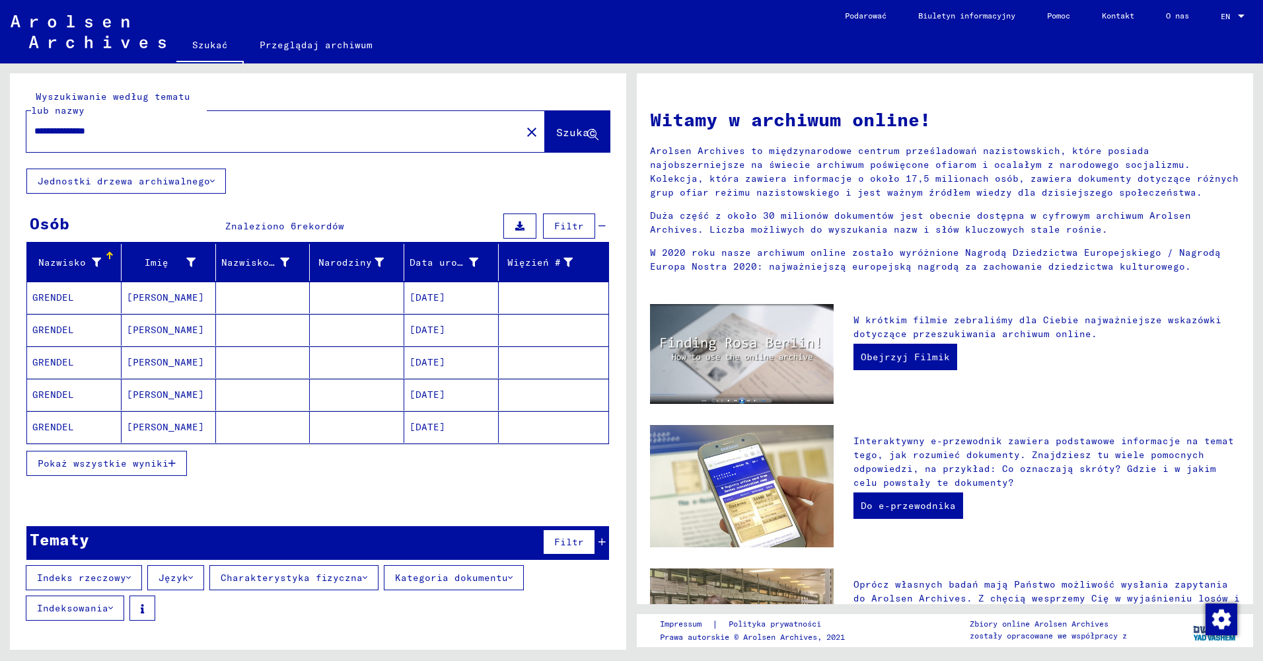
drag, startPoint x: 126, startPoint y: 135, endPoint x: 83, endPoint y: 135, distance: 42.3
click at [79, 135] on input "**********" at bounding box center [269, 131] width 471 height 14
click at [561, 133] on span "Szukać" at bounding box center [576, 132] width 40 height 13
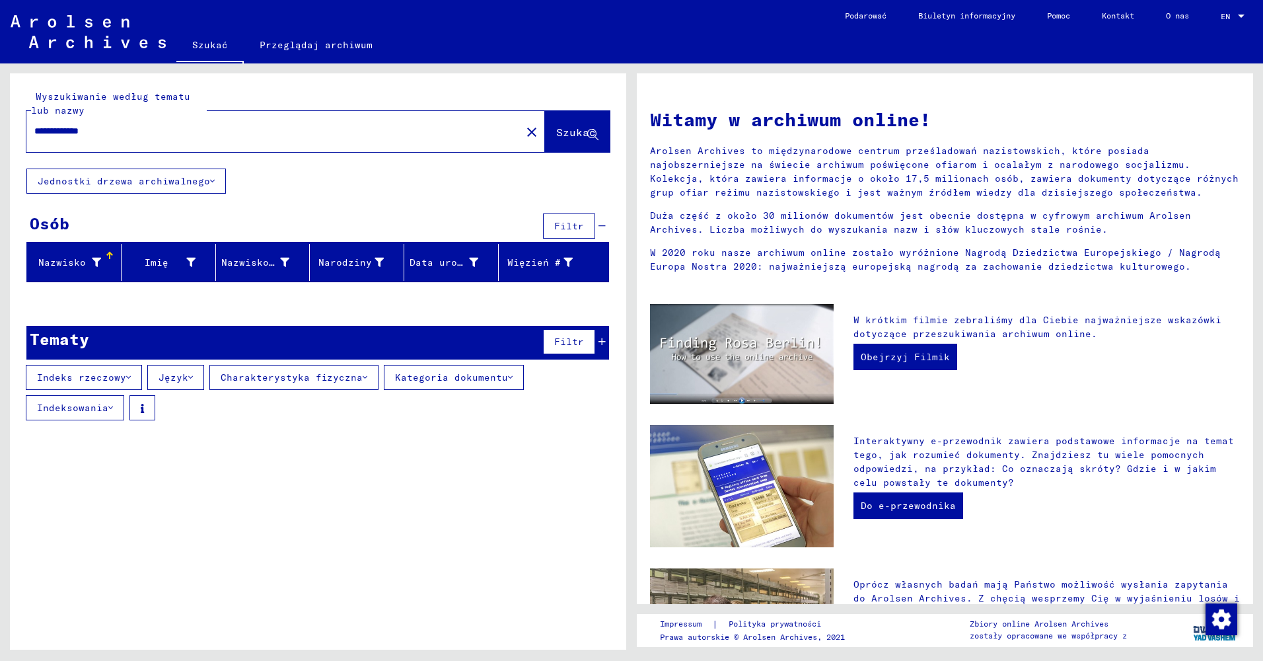
click at [48, 131] on input "**********" at bounding box center [269, 131] width 471 height 14
paste input "text"
click at [579, 133] on span "Szukać" at bounding box center [576, 132] width 40 height 13
drag, startPoint x: 129, startPoint y: 129, endPoint x: 3, endPoint y: 131, distance: 125.5
click at [3, 131] on div "**********" at bounding box center [315, 356] width 631 height 586
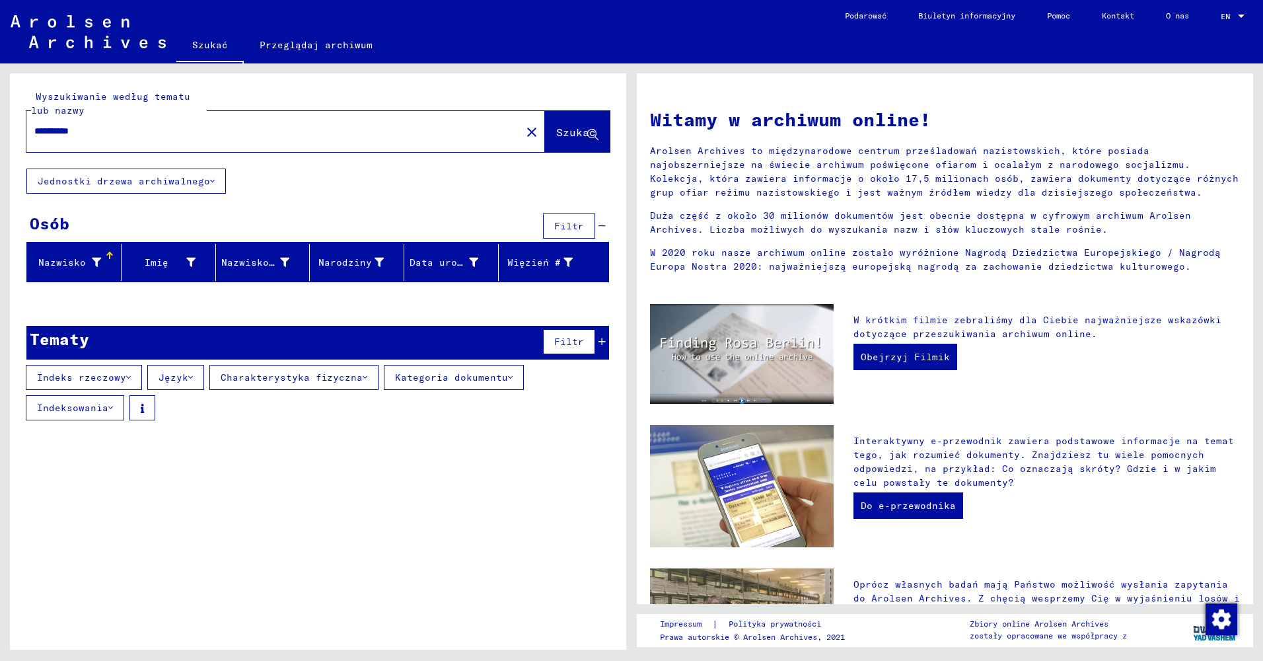
click at [55, 131] on input "**********" at bounding box center [269, 131] width 471 height 14
click at [102, 131] on input "**********" at bounding box center [269, 131] width 471 height 14
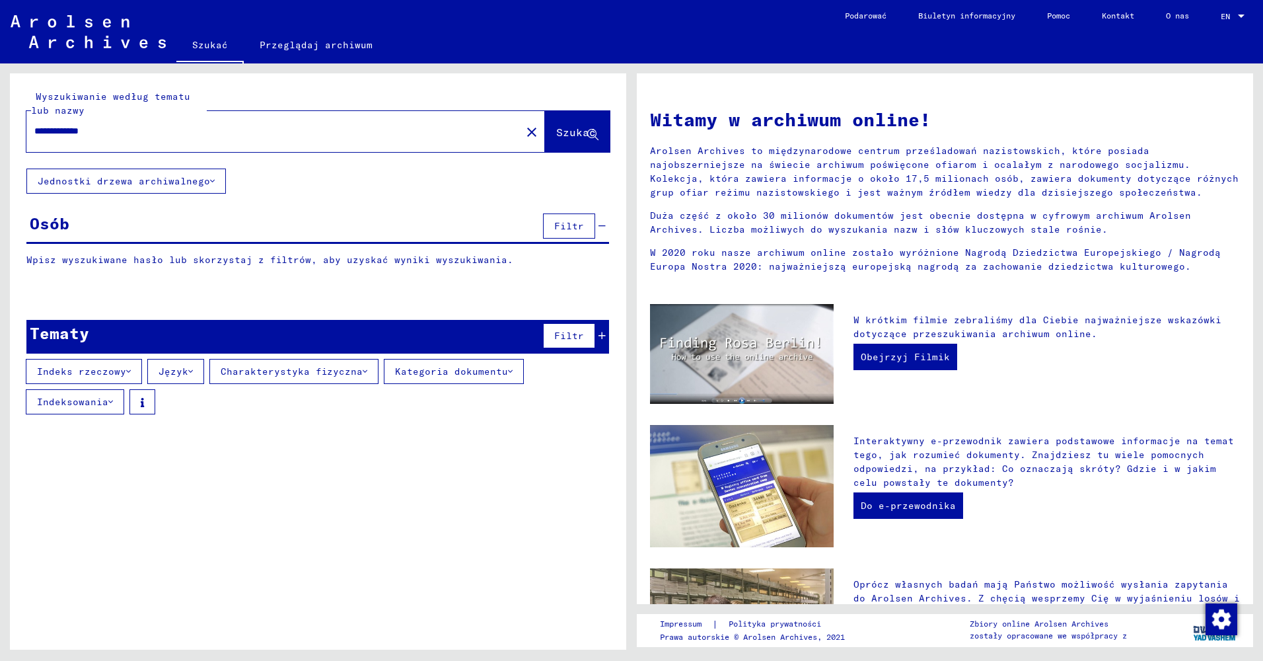
type input "**********"
click at [564, 135] on span "Szukać" at bounding box center [576, 132] width 40 height 13
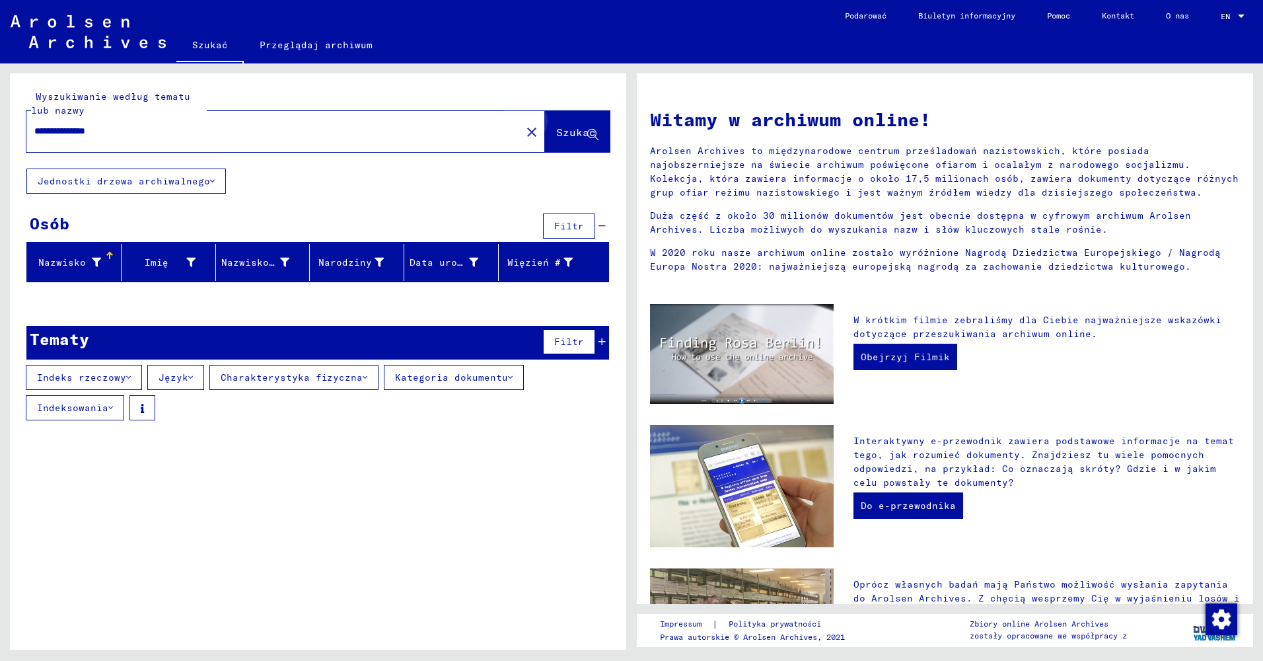
click at [578, 136] on span "Szukać" at bounding box center [576, 132] width 40 height 13
click at [582, 135] on span "Szukać" at bounding box center [576, 132] width 40 height 13
click at [577, 131] on span "Szukać" at bounding box center [576, 132] width 40 height 13
